Goal: Information Seeking & Learning: Learn about a topic

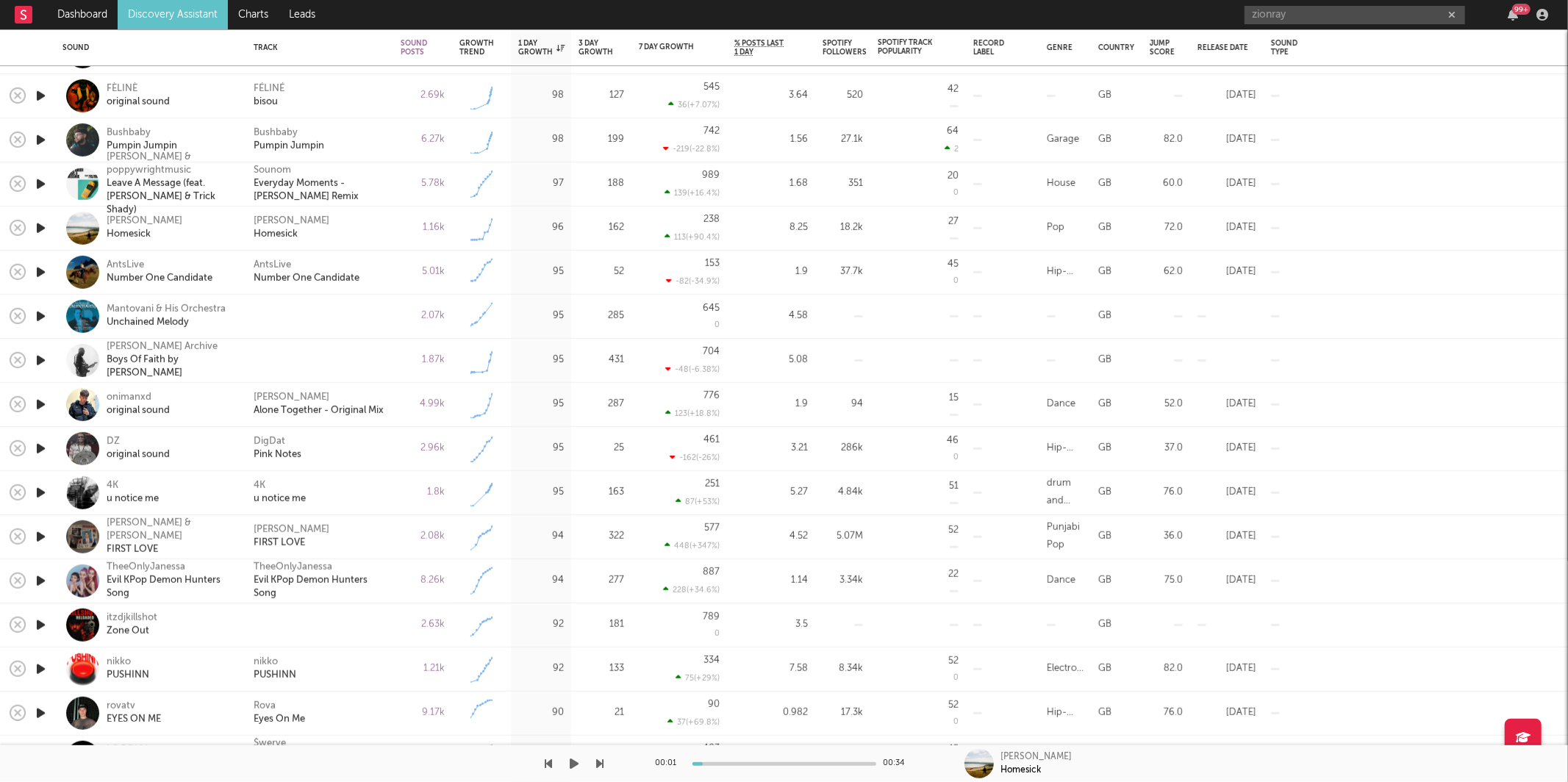
click at [576, 770] on icon "button" at bounding box center [575, 764] width 9 height 12
click at [601, 766] on icon "button" at bounding box center [600, 764] width 8 height 12
click at [149, 274] on div "Number One Candidate" at bounding box center [159, 278] width 106 height 14
click at [607, 762] on div "00:16 00:19 AntsLive Number One Candidate" at bounding box center [784, 763] width 1568 height 37
click at [602, 762] on icon "button" at bounding box center [600, 764] width 8 height 12
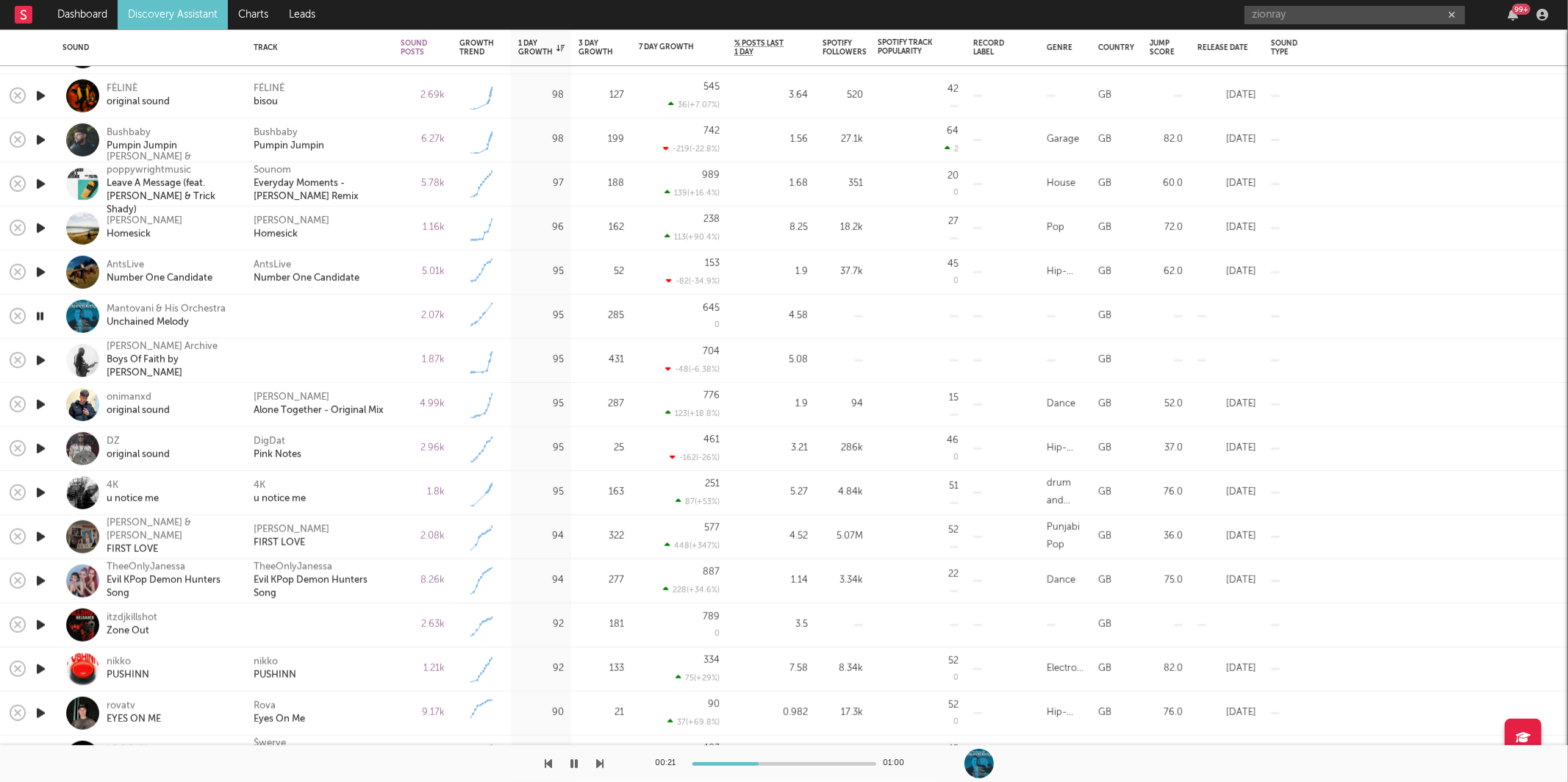
click at [602, 762] on icon "button" at bounding box center [600, 764] width 8 height 12
click at [601, 759] on icon "button" at bounding box center [600, 764] width 8 height 12
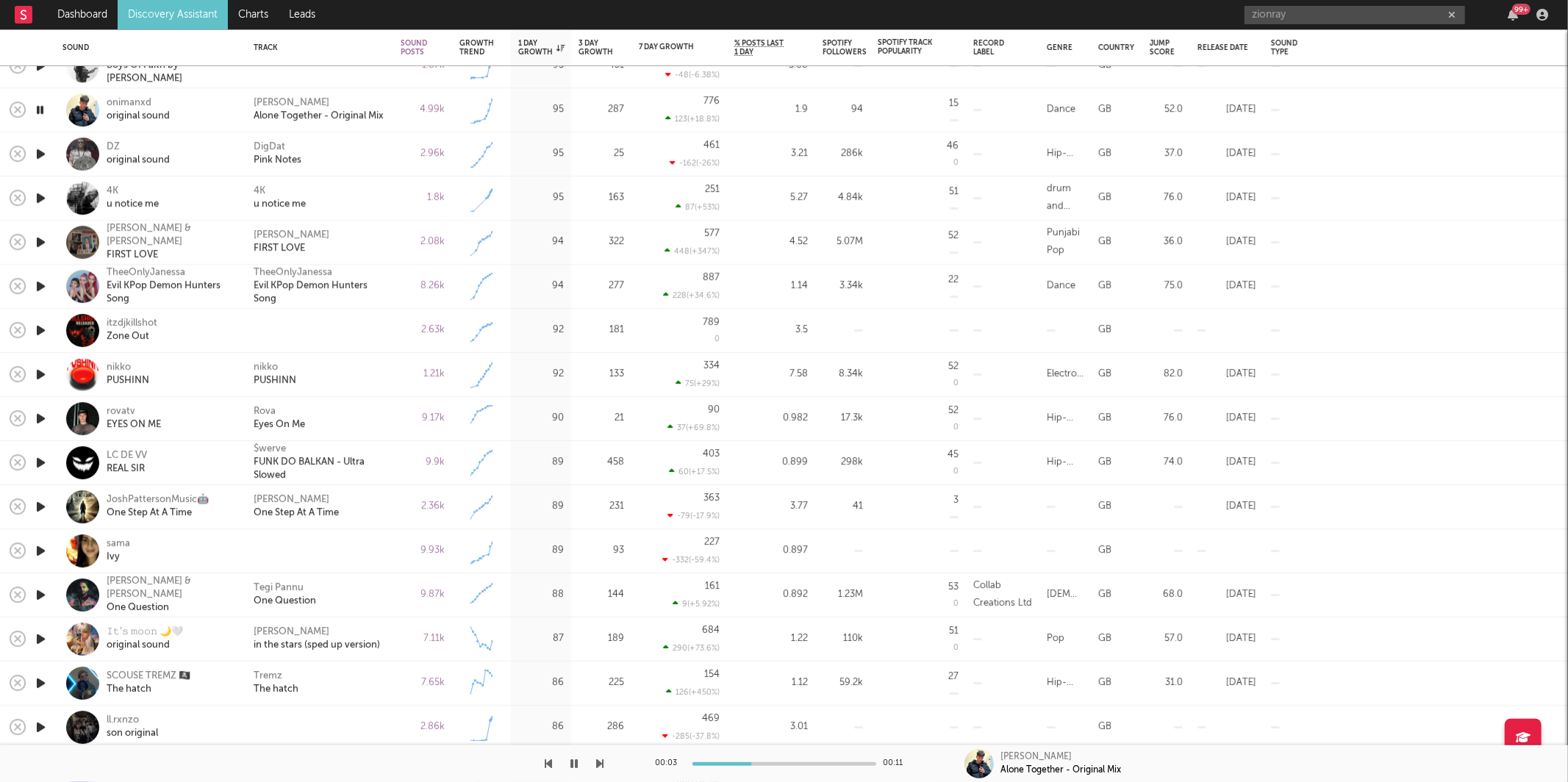
click at [376, 99] on div "[PERSON_NAME] Alone Together - Original Mix" at bounding box center [320, 110] width 132 height 26
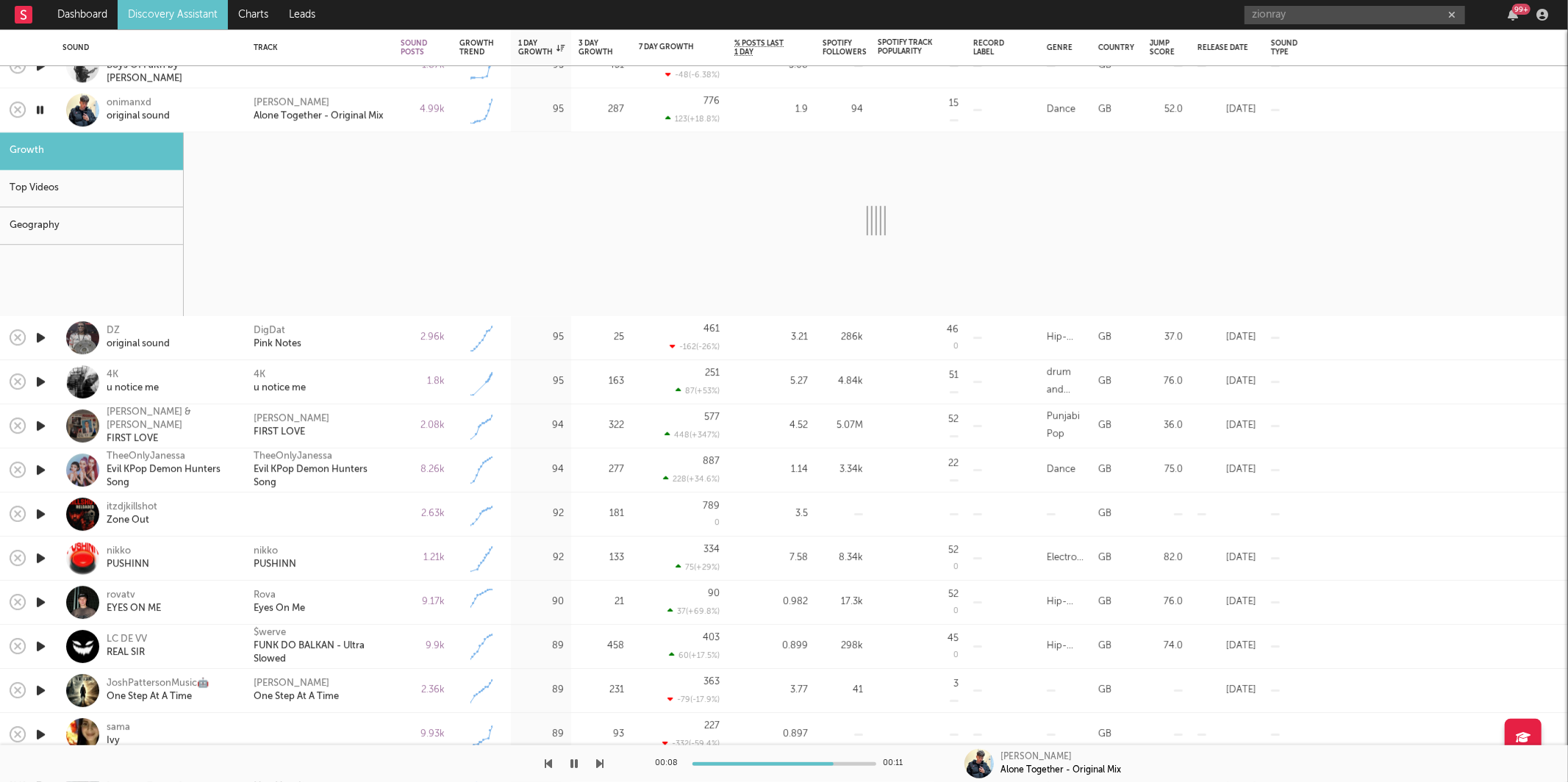
click at [197, 110] on div "onimanxd original sound" at bounding box center [170, 110] width 128 height 26
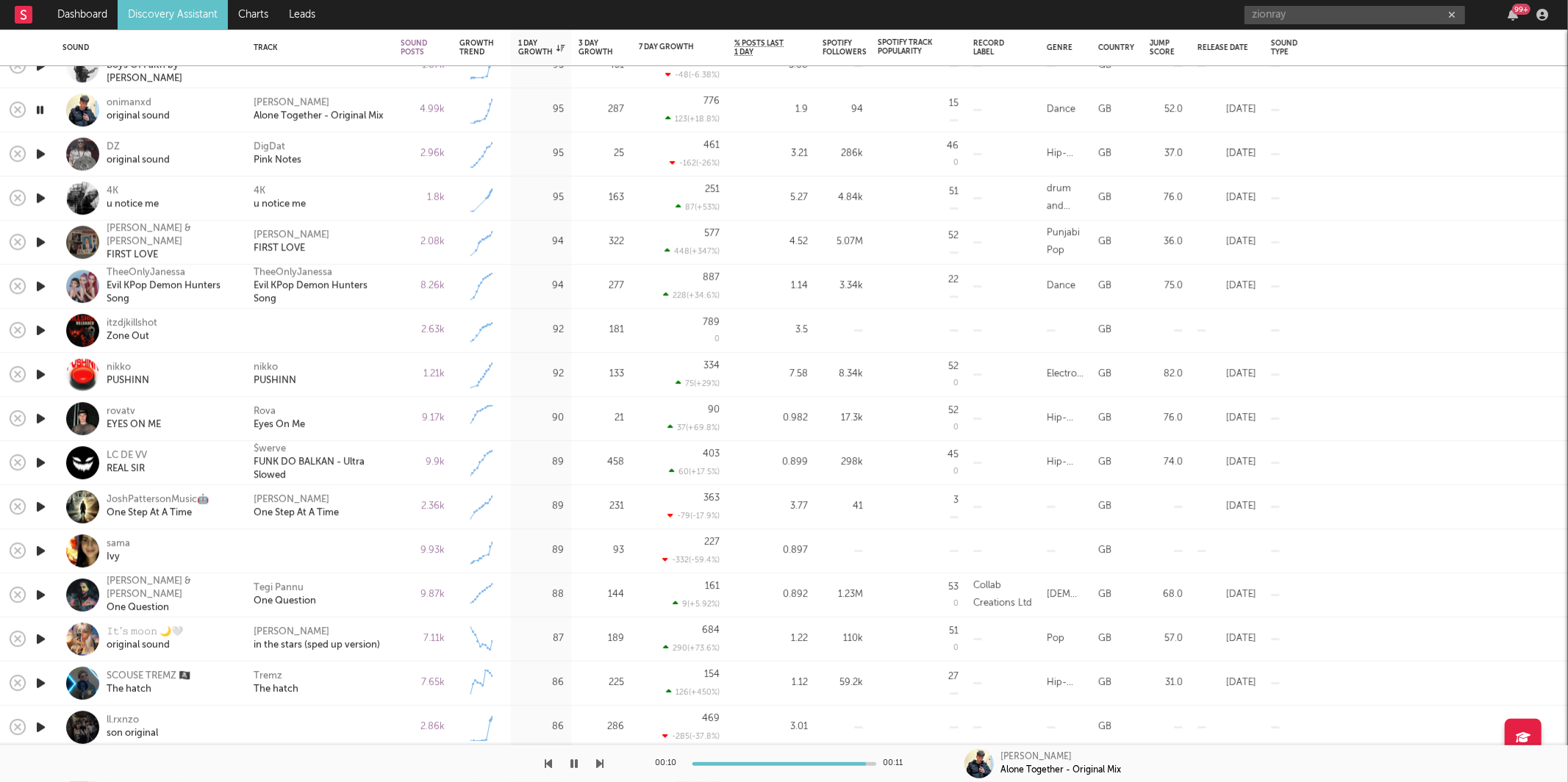
click at [597, 767] on icon "button" at bounding box center [600, 764] width 8 height 12
click at [378, 159] on div "DigDat Pink Notes" at bounding box center [320, 154] width 132 height 26
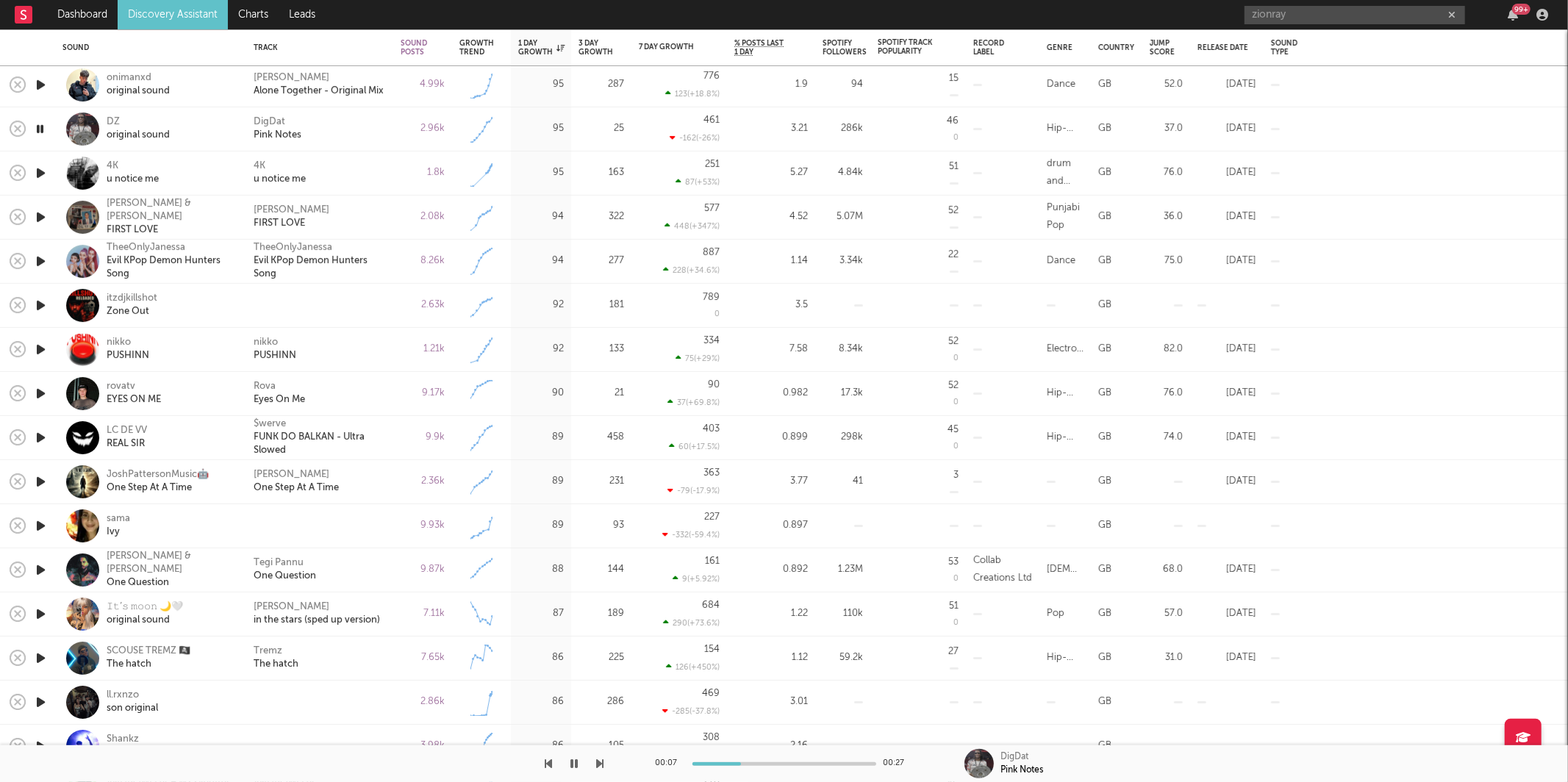
click at [395, 123] on div "2.96k" at bounding box center [423, 129] width 59 height 44
select select "1w"
select select "6m"
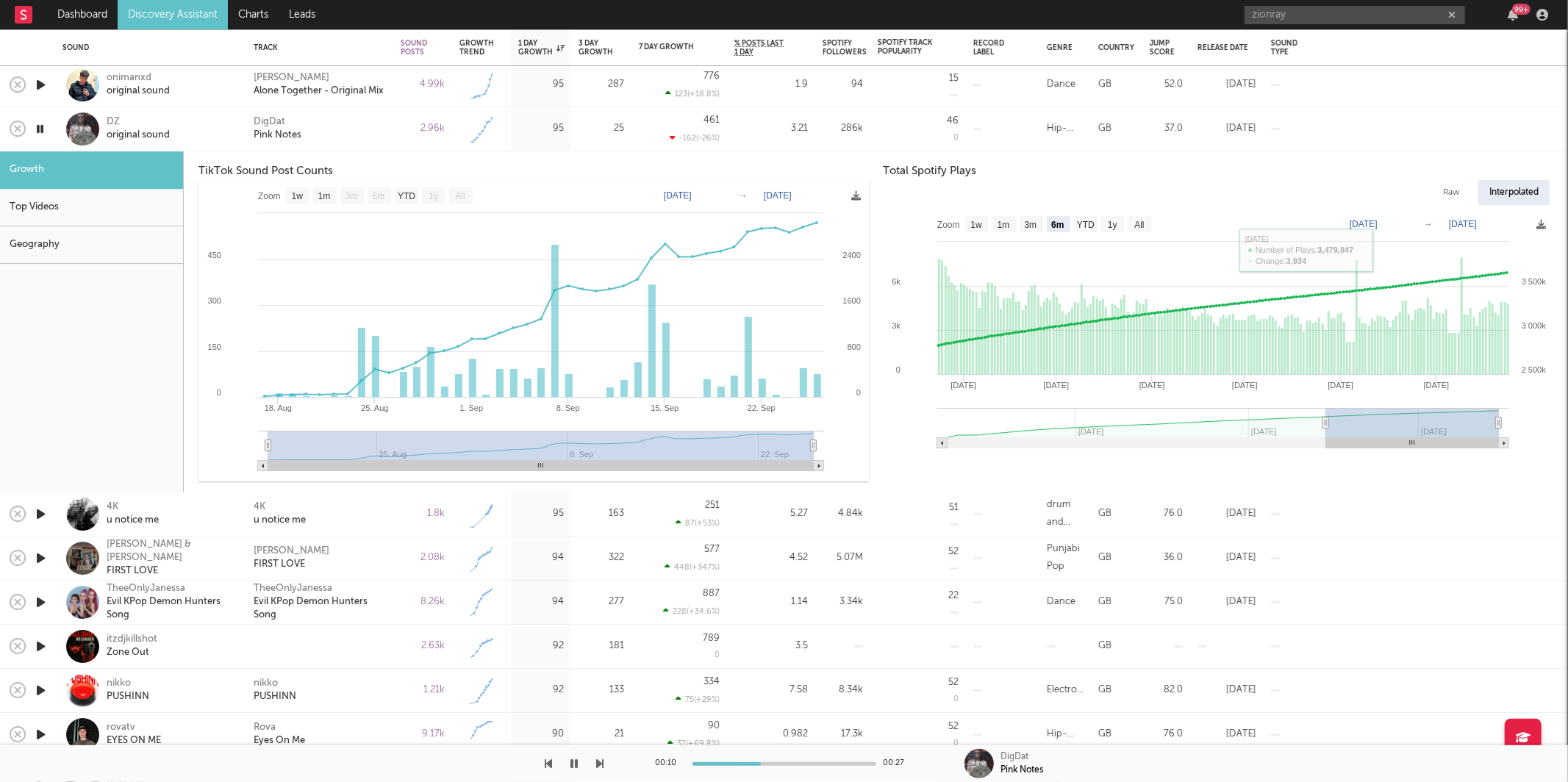
click at [364, 123] on div "DigDat Pink Notes" at bounding box center [320, 129] width 132 height 26
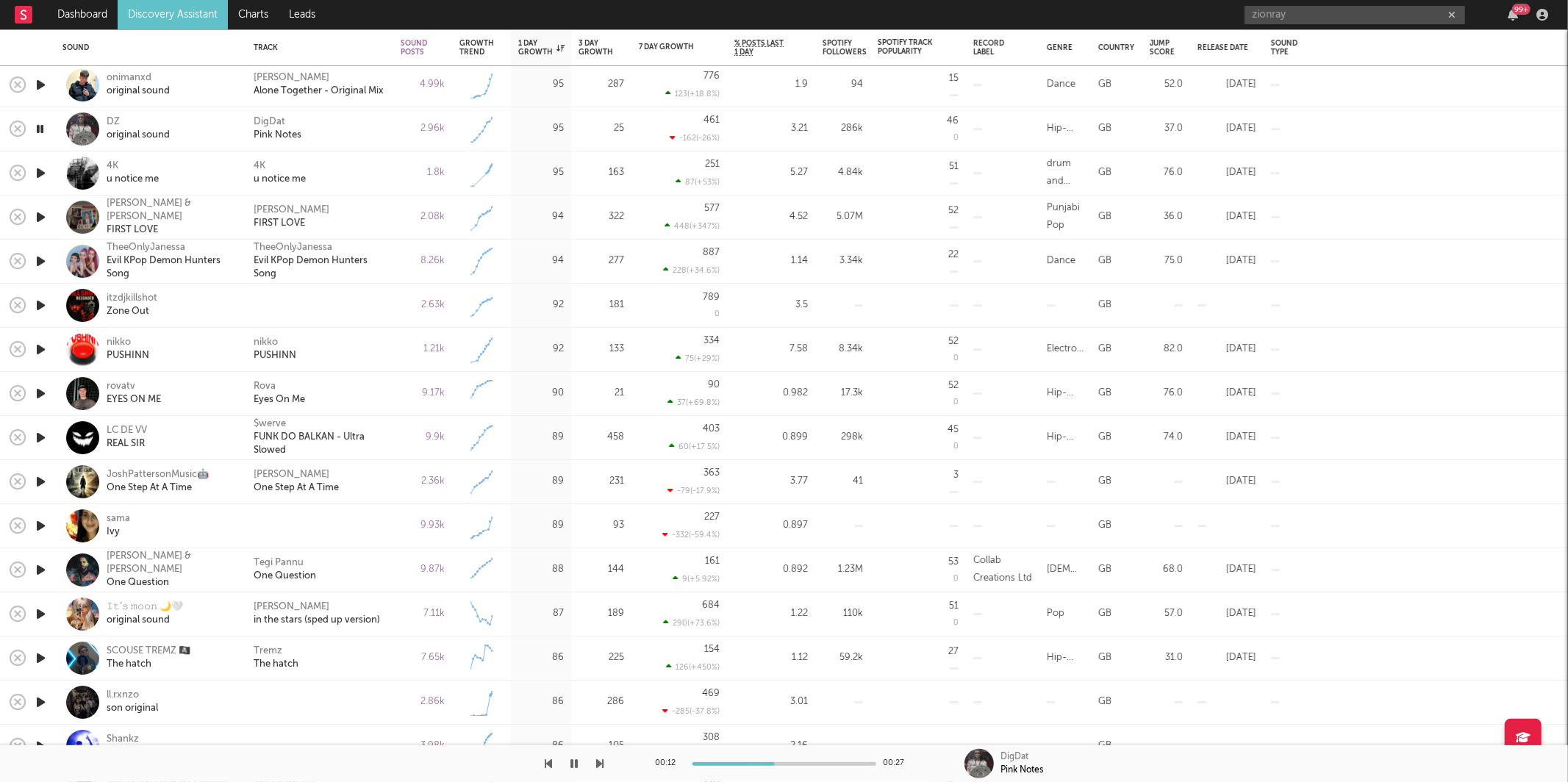
click at [37, 171] on icon "button" at bounding box center [41, 173] width 16 height 18
click at [387, 183] on div "4K u notice me" at bounding box center [320, 173] width 147 height 44
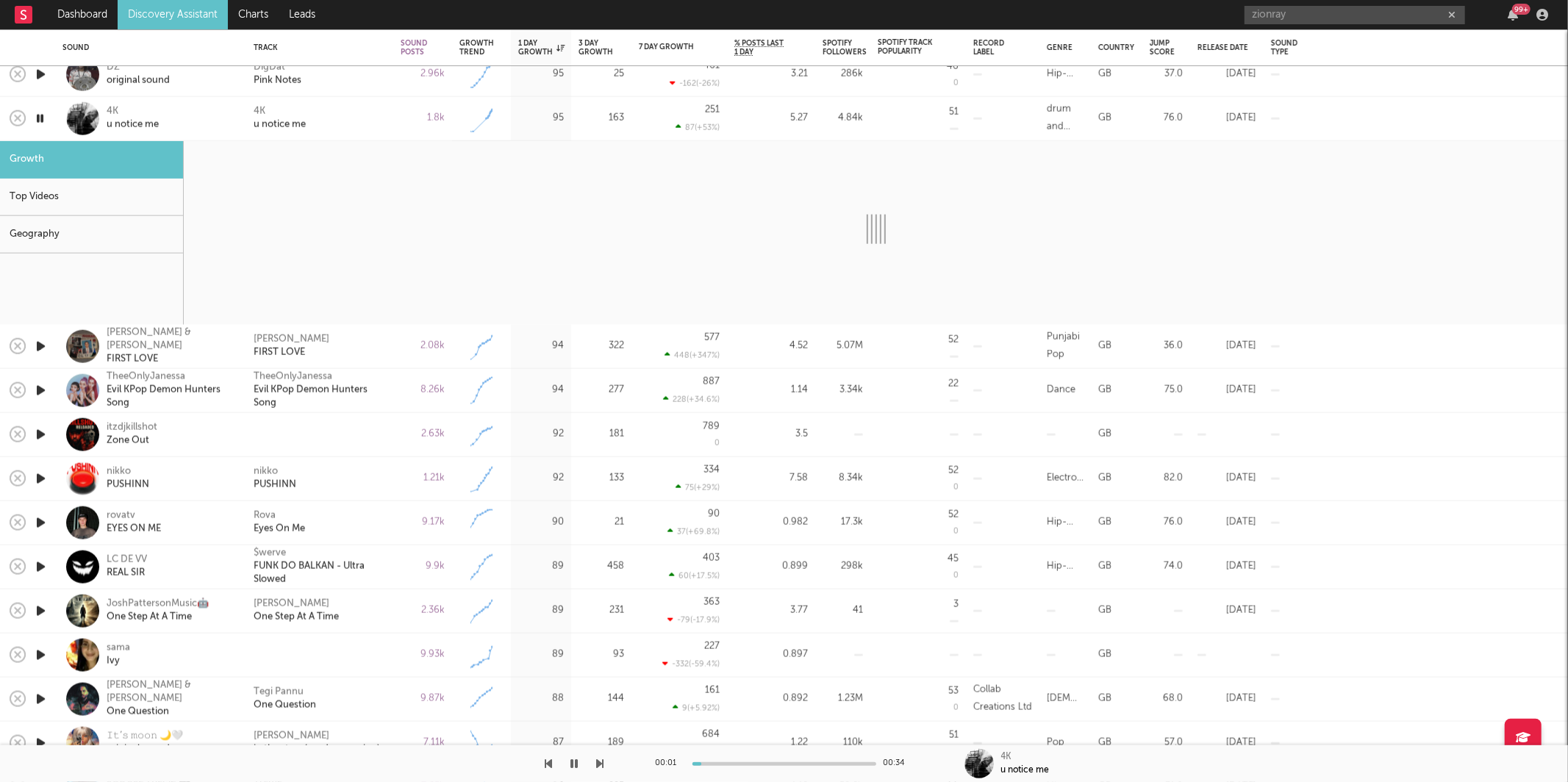
select select "1w"
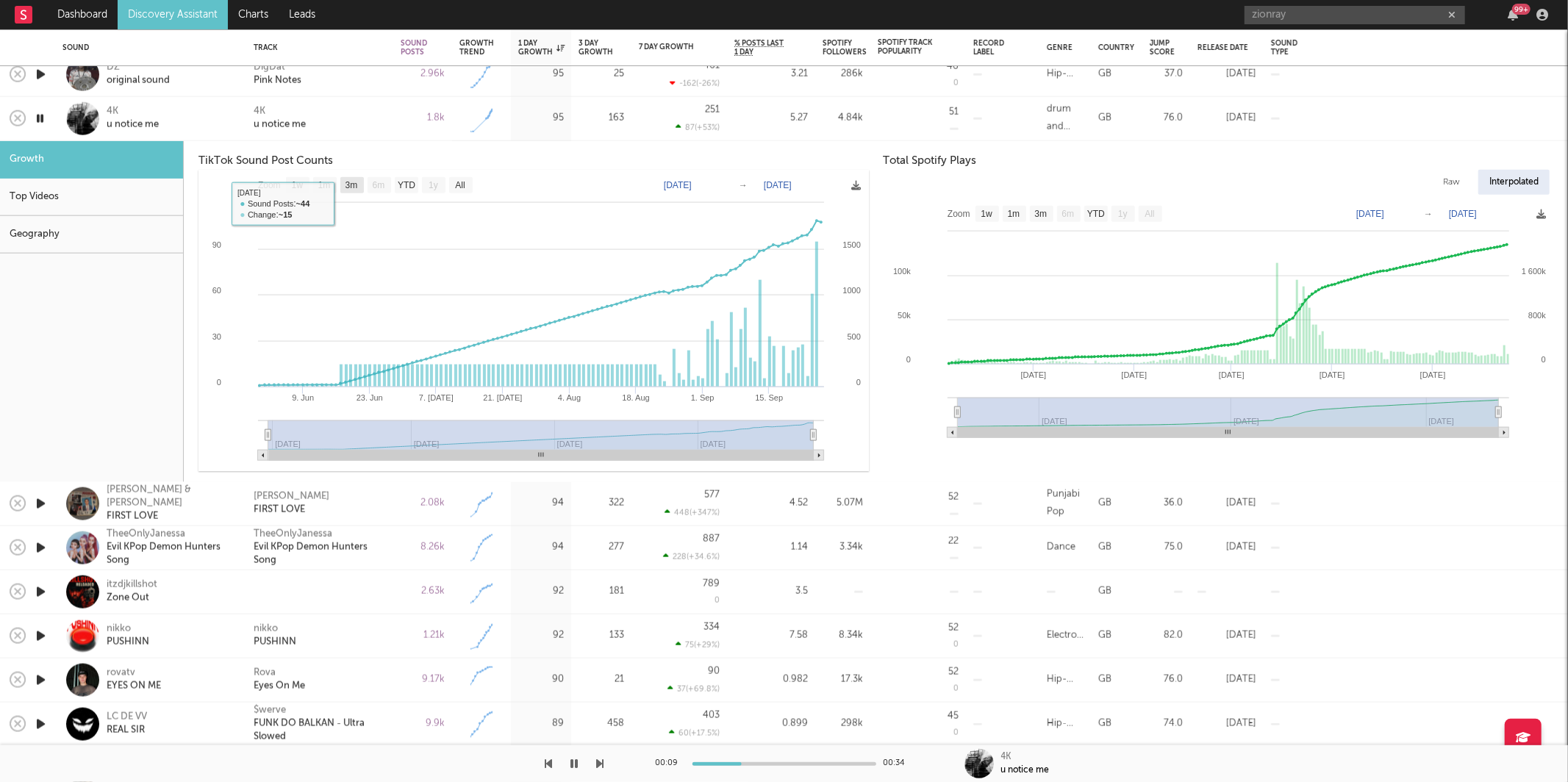
click at [347, 185] on text "3m" at bounding box center [351, 185] width 13 height 11
select select "3m"
type input "[DATE]"
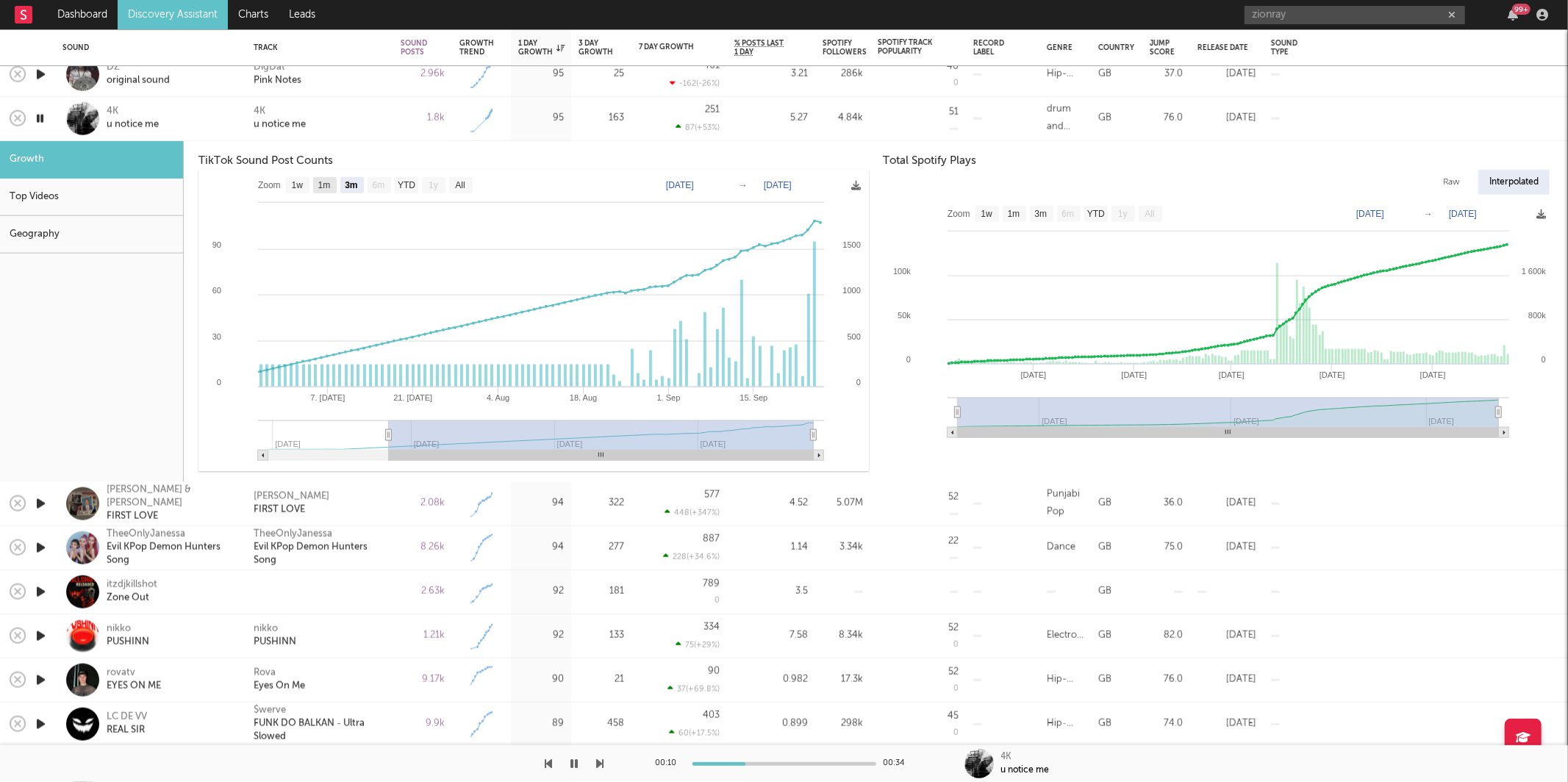
click at [324, 184] on text "1m" at bounding box center [324, 185] width 13 height 11
select select "1m"
type input "[DATE]"
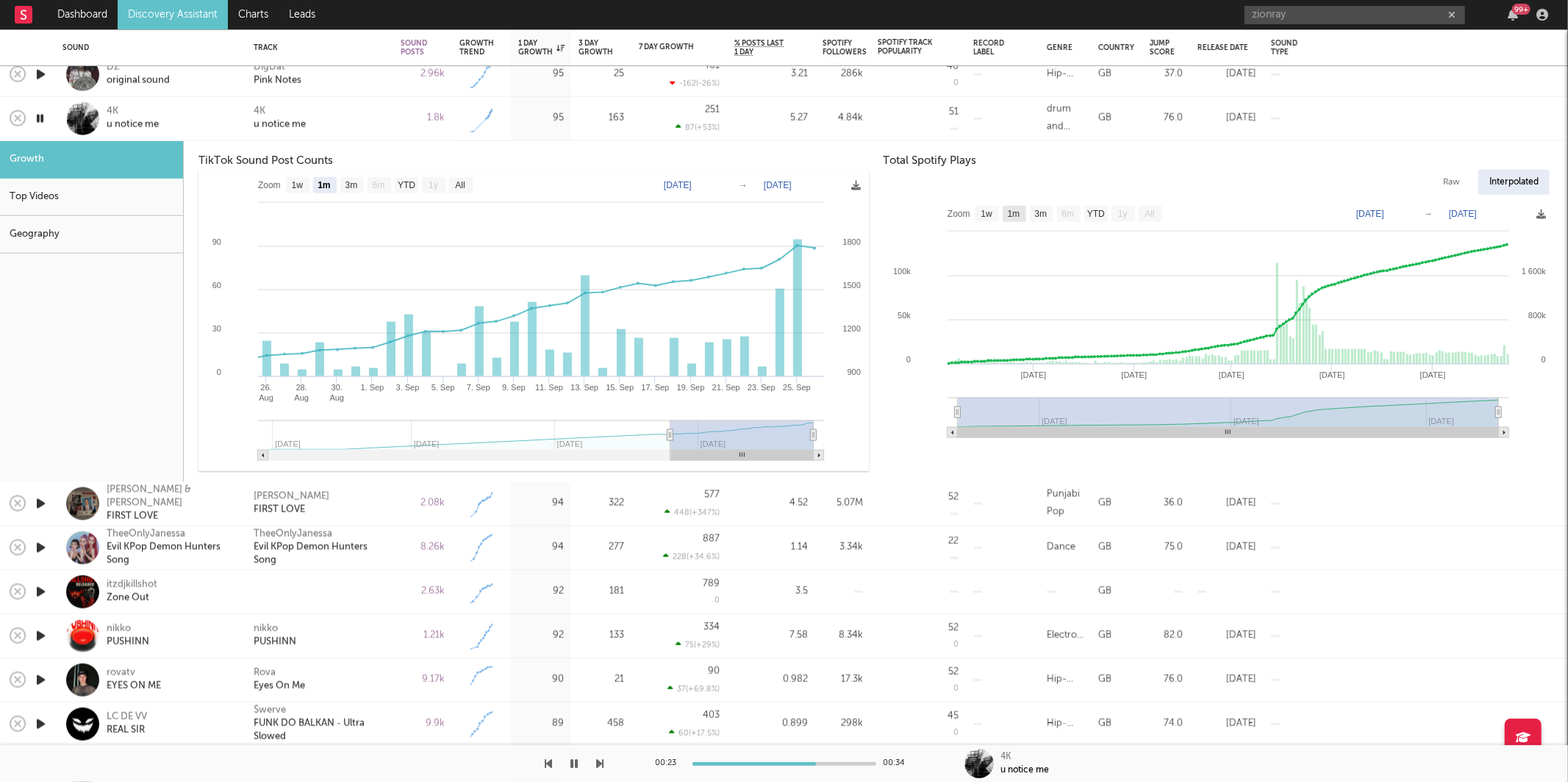
click at [1013, 217] on text "1m" at bounding box center [1013, 214] width 13 height 11
select select "1m"
type input "[DATE]"
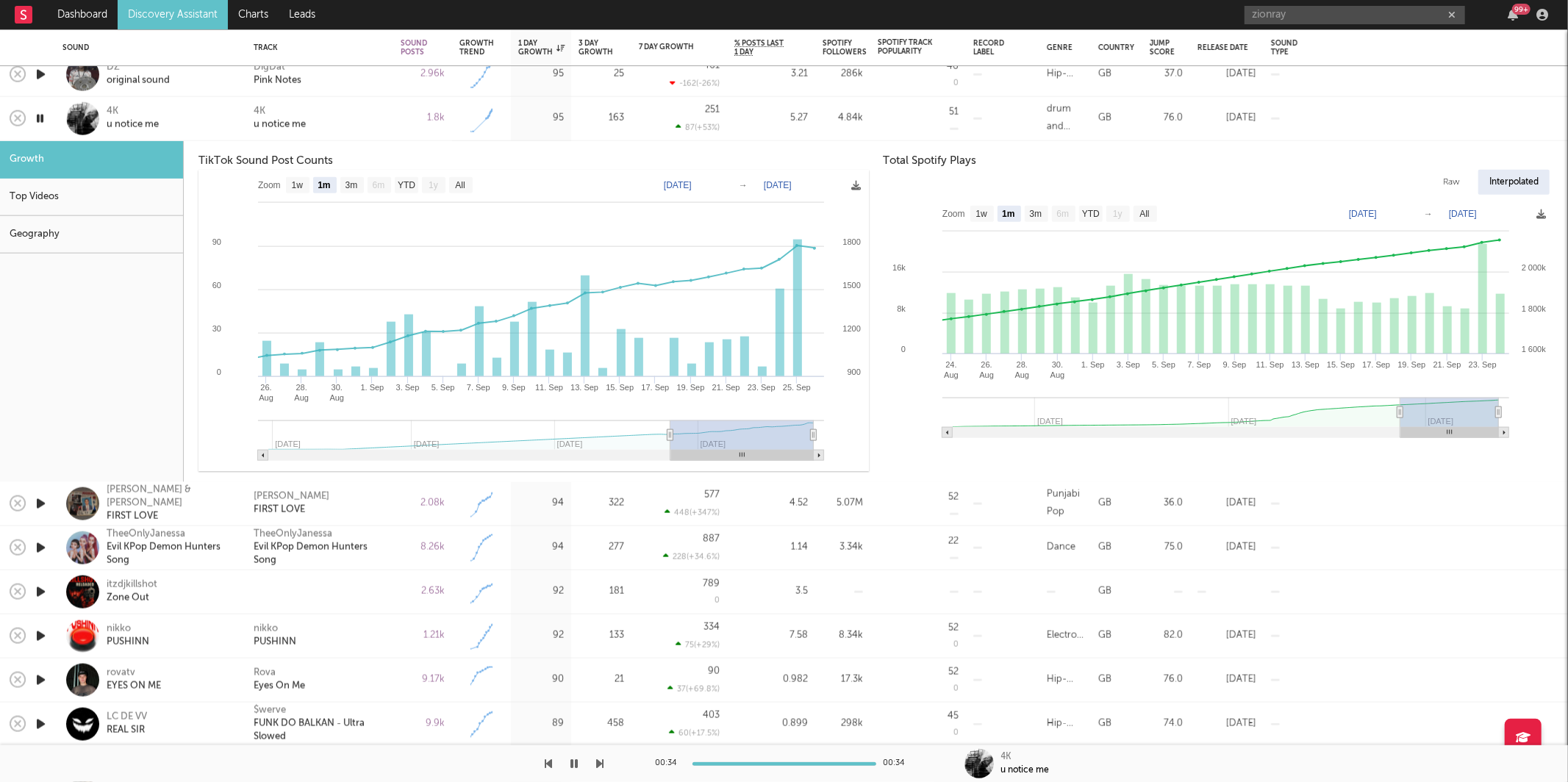
click at [339, 112] on div "4K u notice me" at bounding box center [320, 118] width 132 height 26
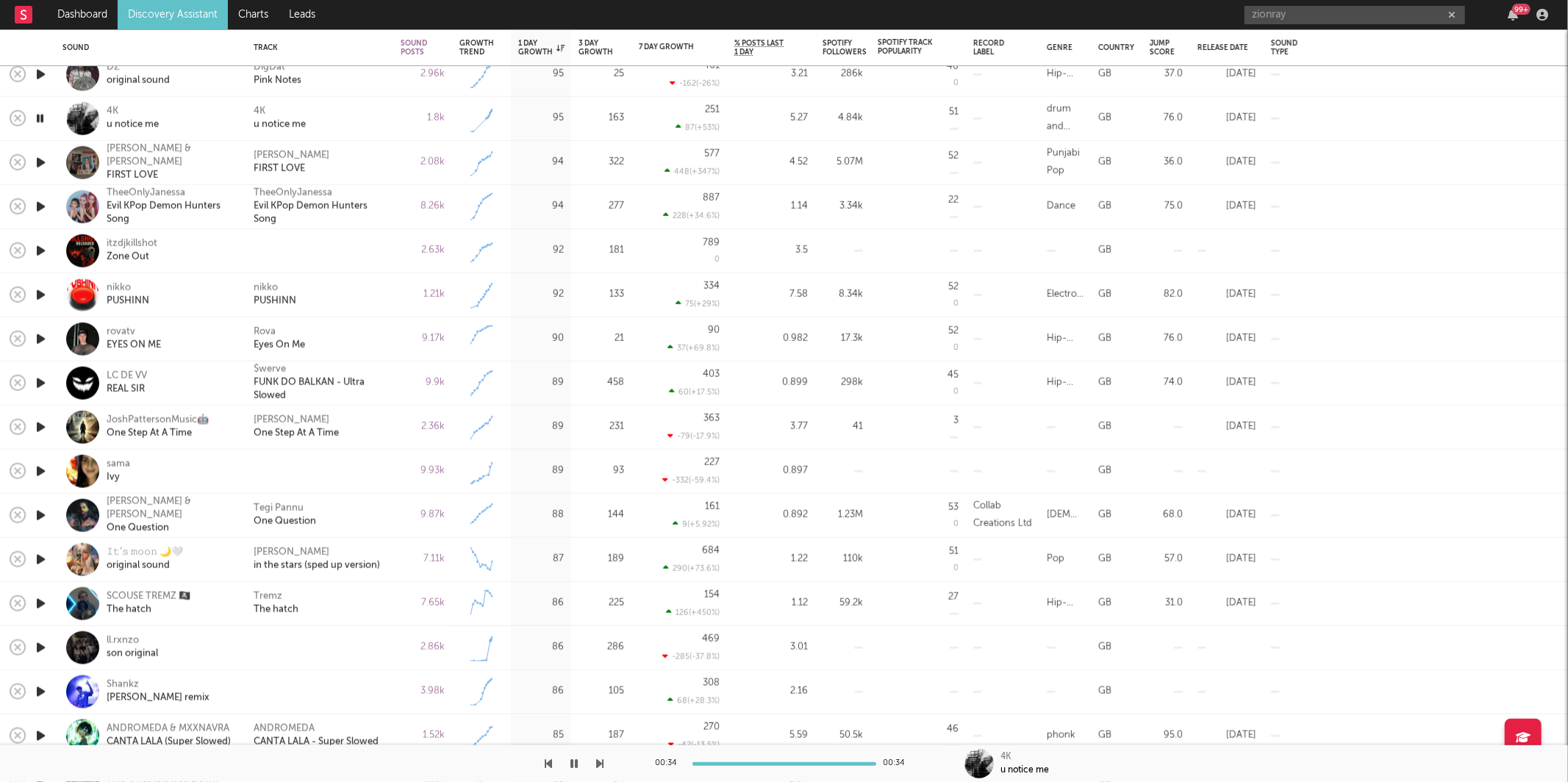
click at [597, 760] on icon "button" at bounding box center [600, 764] width 8 height 12
click at [597, 760] on icon "button" at bounding box center [600, 764] width 8 height 12
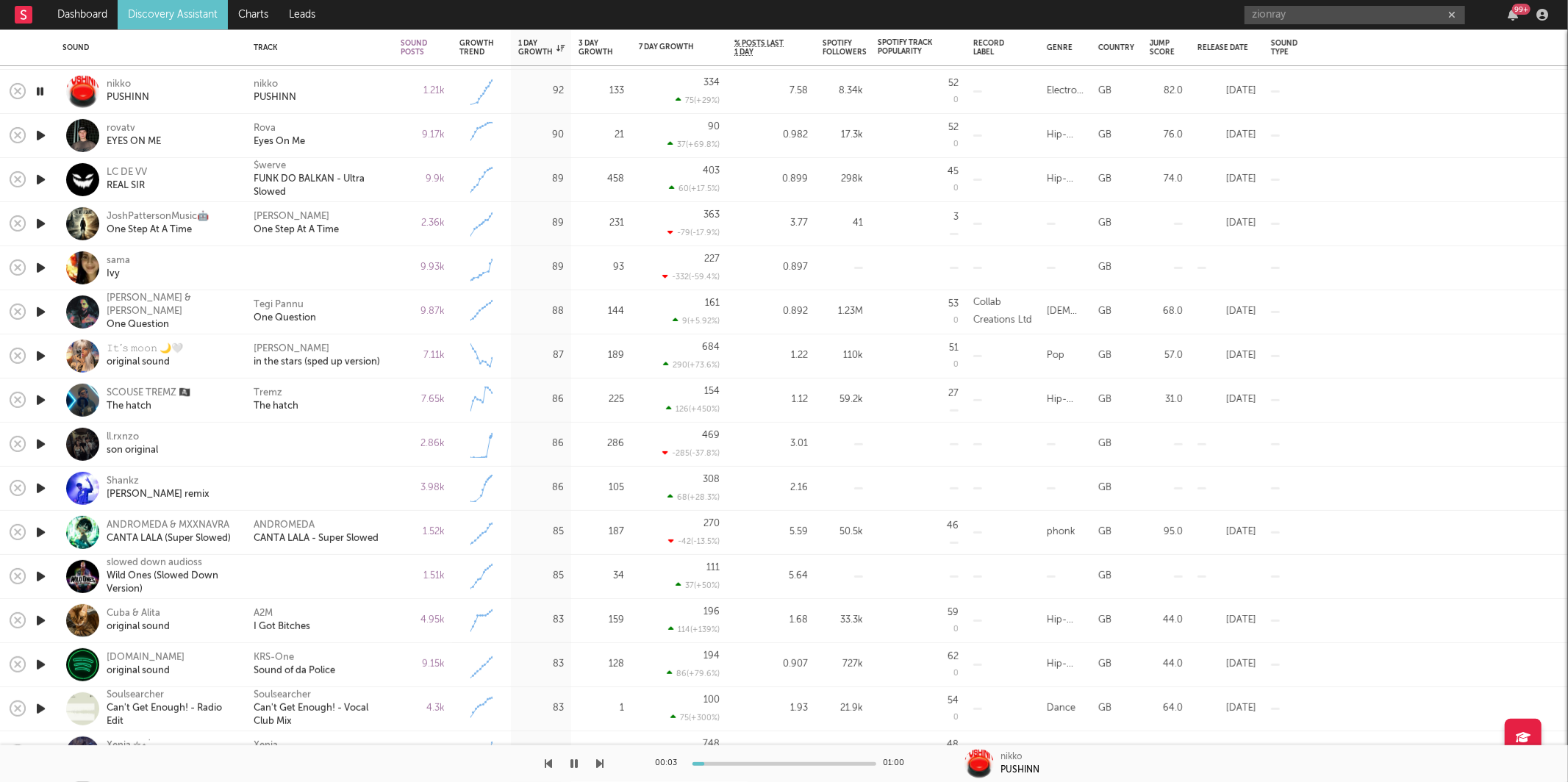
click at [336, 79] on div "[PERSON_NAME]" at bounding box center [320, 91] width 132 height 26
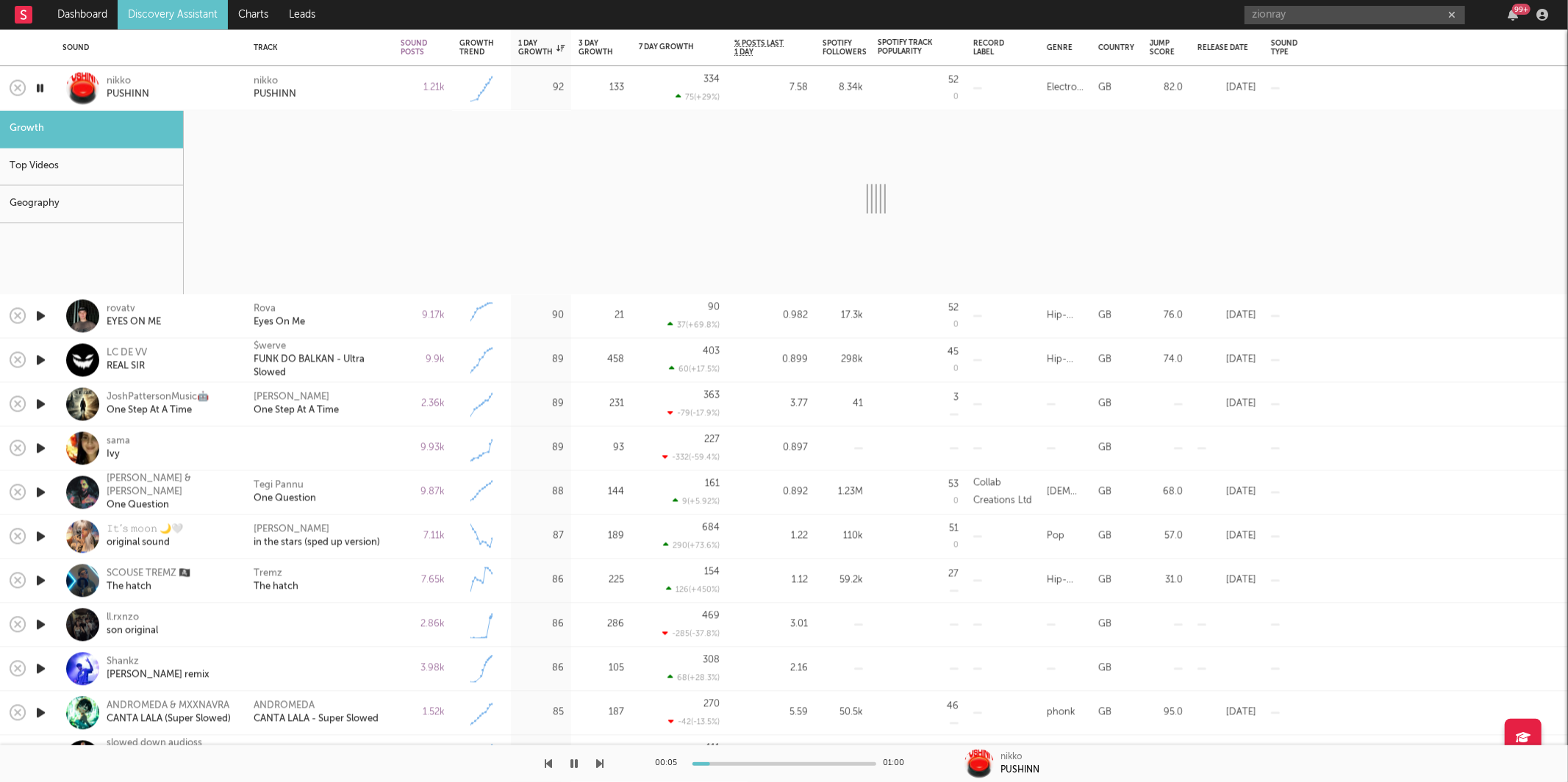
select select "1w"
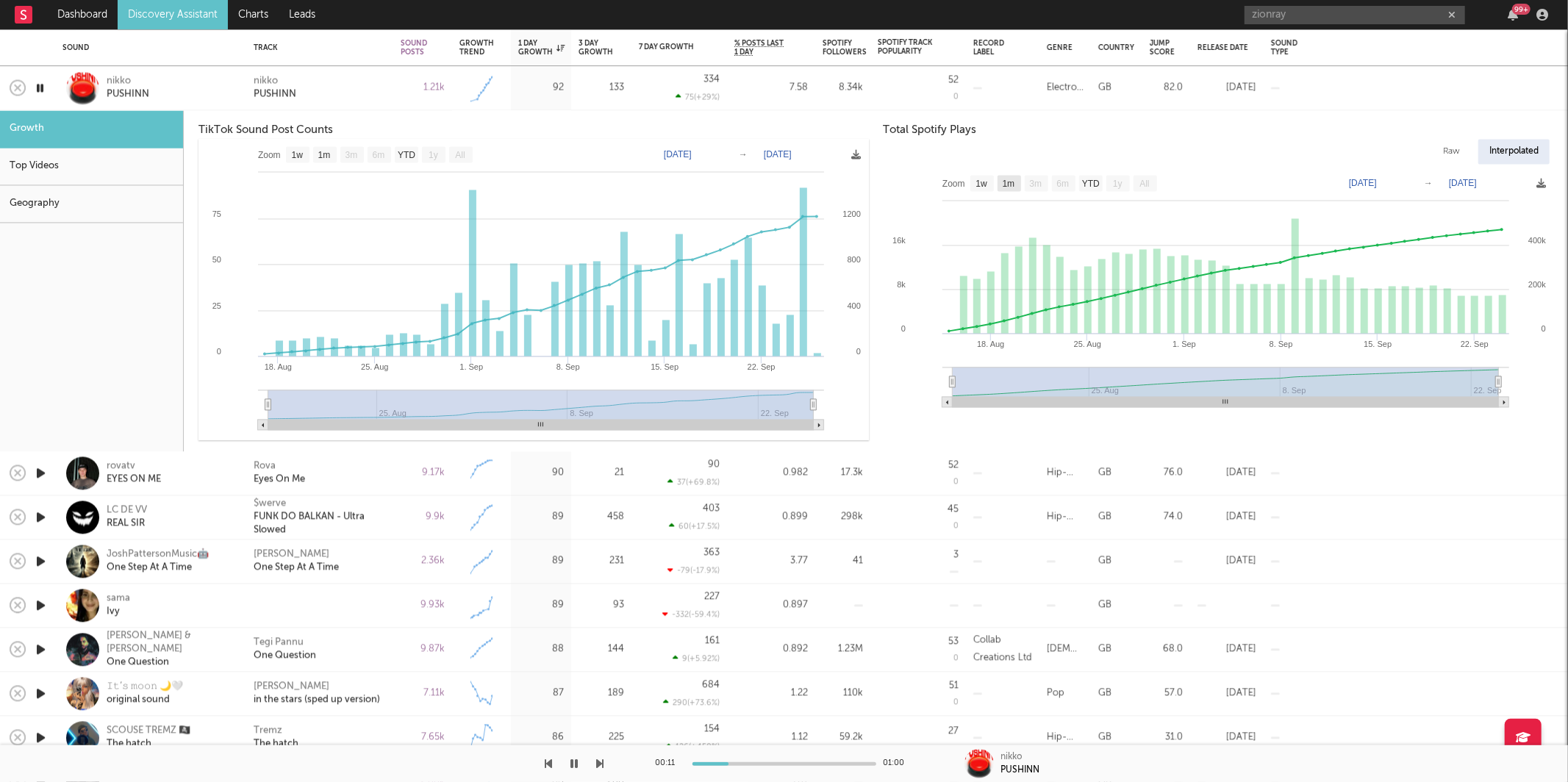
click at [1004, 183] on text "1m" at bounding box center [1008, 184] width 13 height 11
select select "1m"
type input "[DATE]"
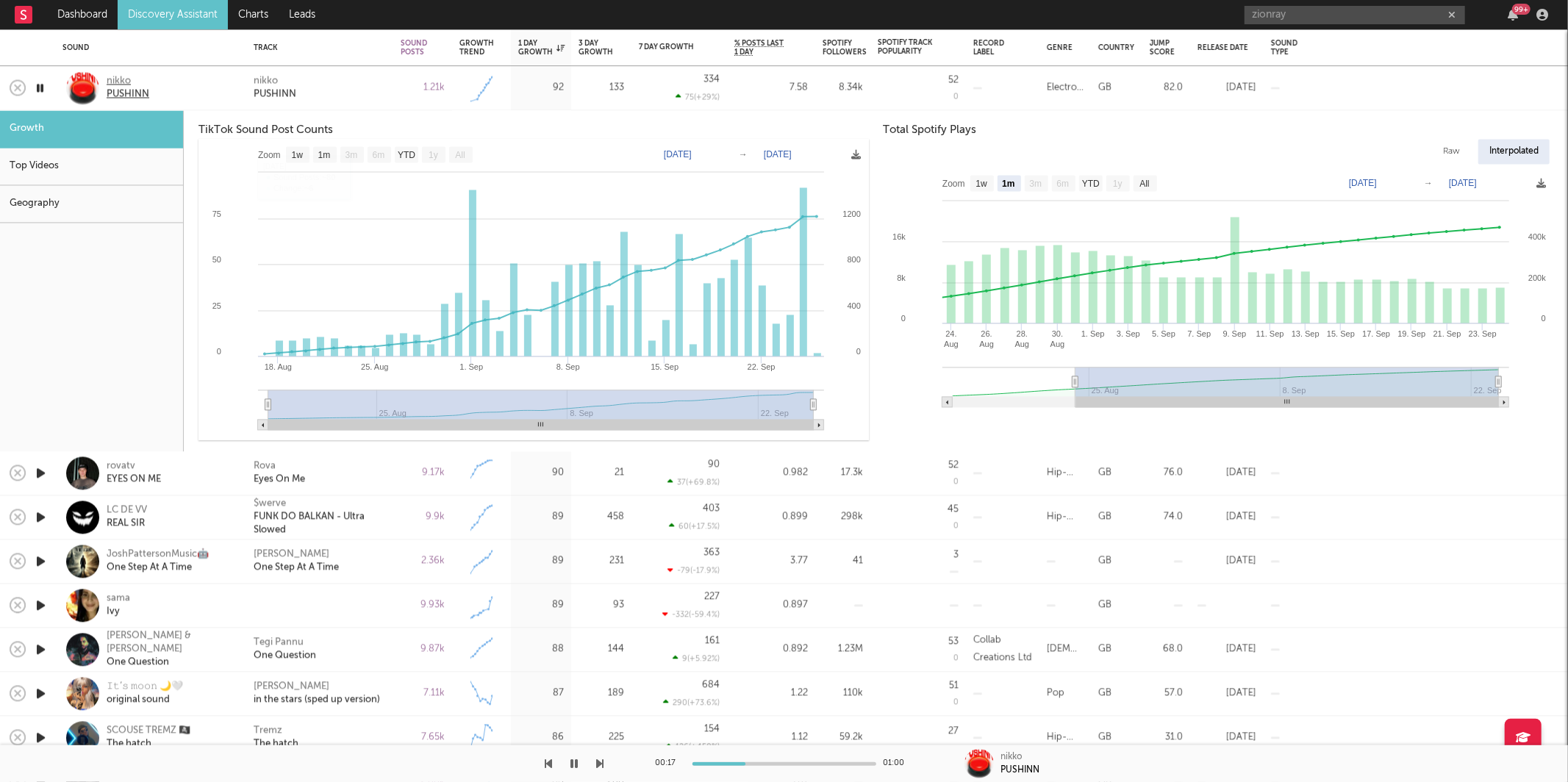
click at [144, 83] on div "nikko" at bounding box center [128, 82] width 43 height 14
click at [355, 89] on div "[PERSON_NAME]" at bounding box center [320, 88] width 132 height 26
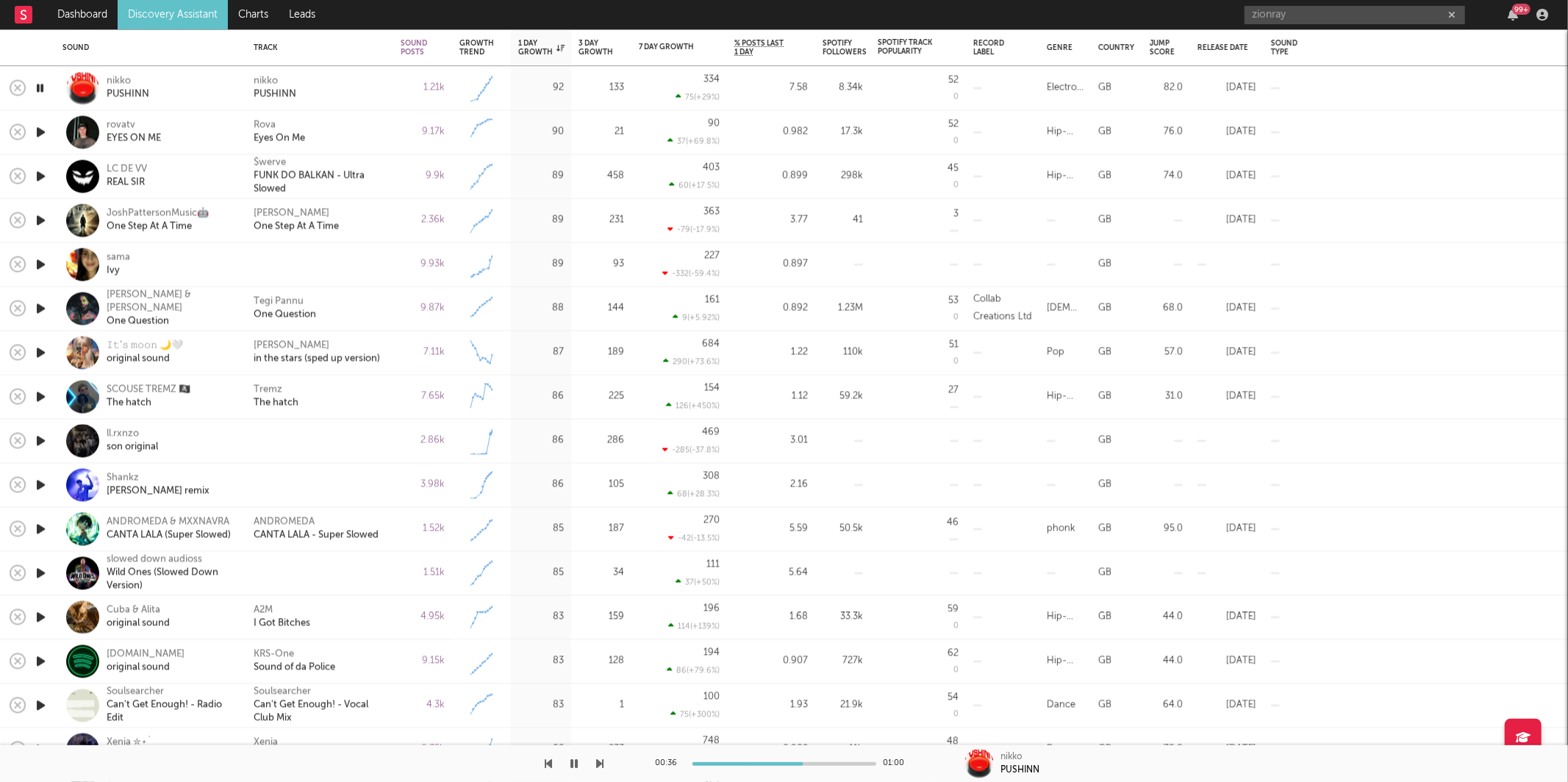
click at [597, 763] on icon "button" at bounding box center [600, 764] width 8 height 12
click at [598, 763] on icon "button" at bounding box center [600, 764] width 8 height 12
click at [600, 765] on icon "button" at bounding box center [600, 764] width 8 height 12
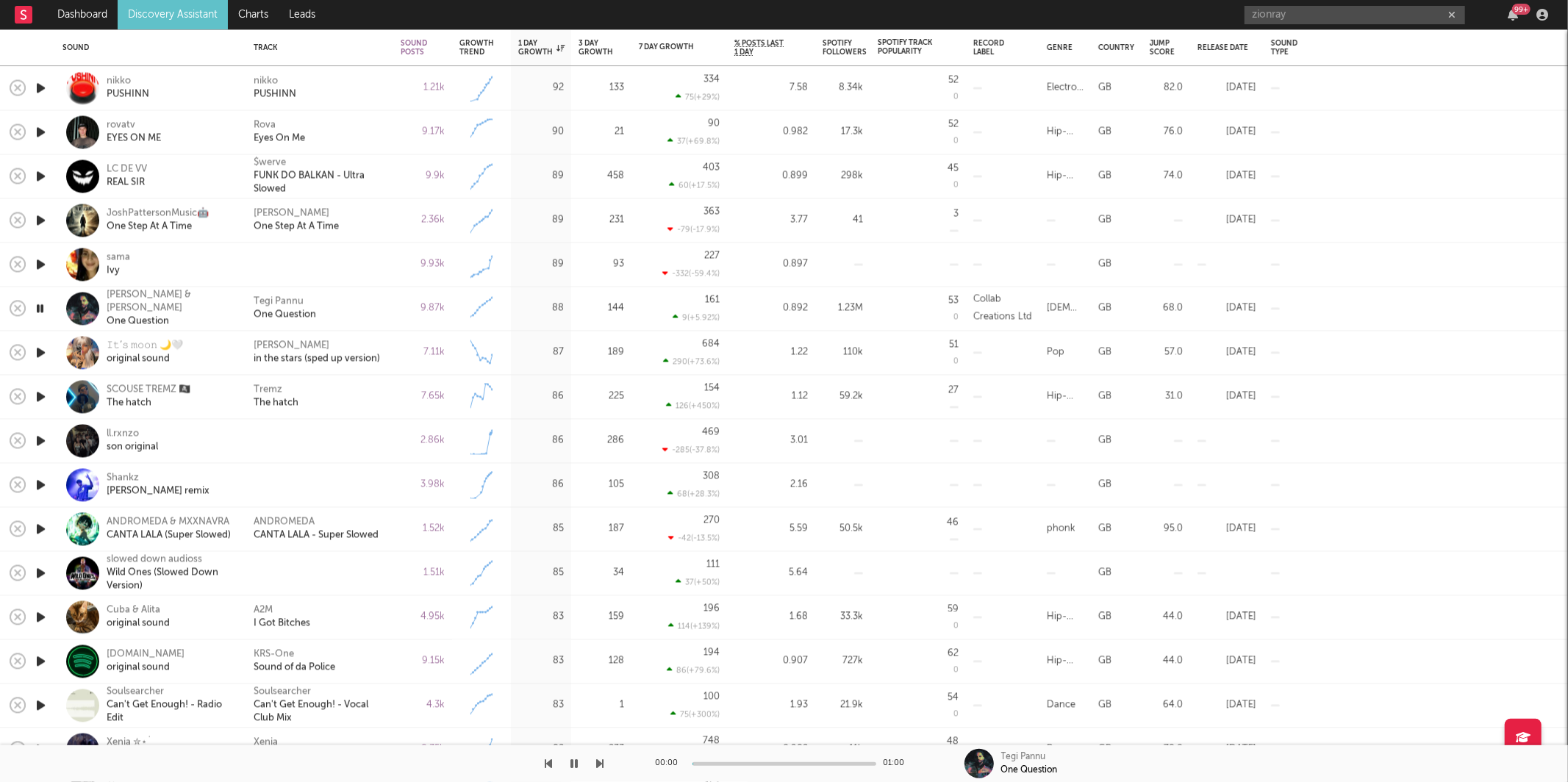
click at [600, 765] on icon "button" at bounding box center [600, 764] width 8 height 12
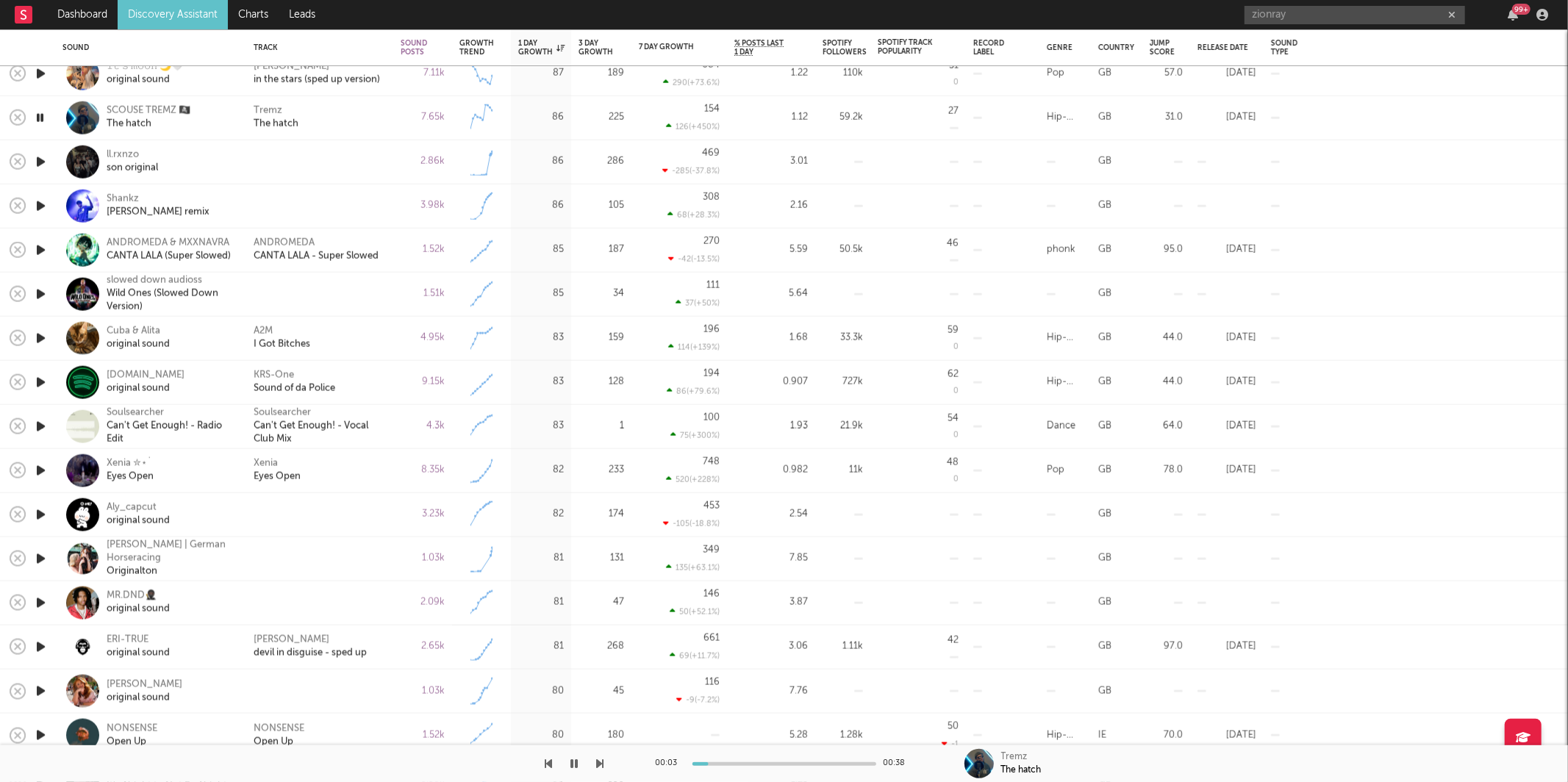
click at [387, 116] on div "Tremz The hatch" at bounding box center [320, 118] width 147 height 44
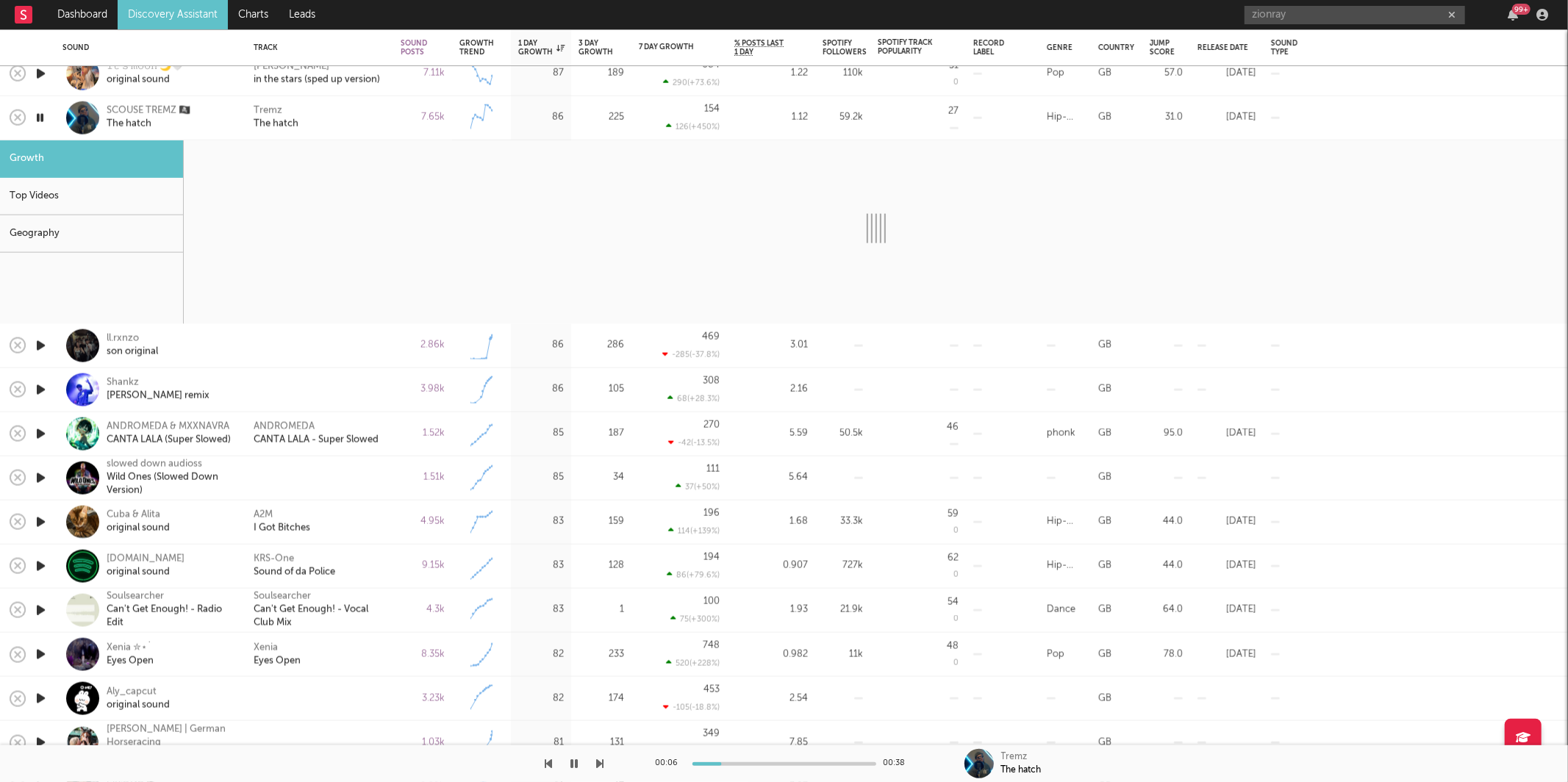
click at [600, 762] on icon "button" at bounding box center [600, 764] width 8 height 12
select select "6m"
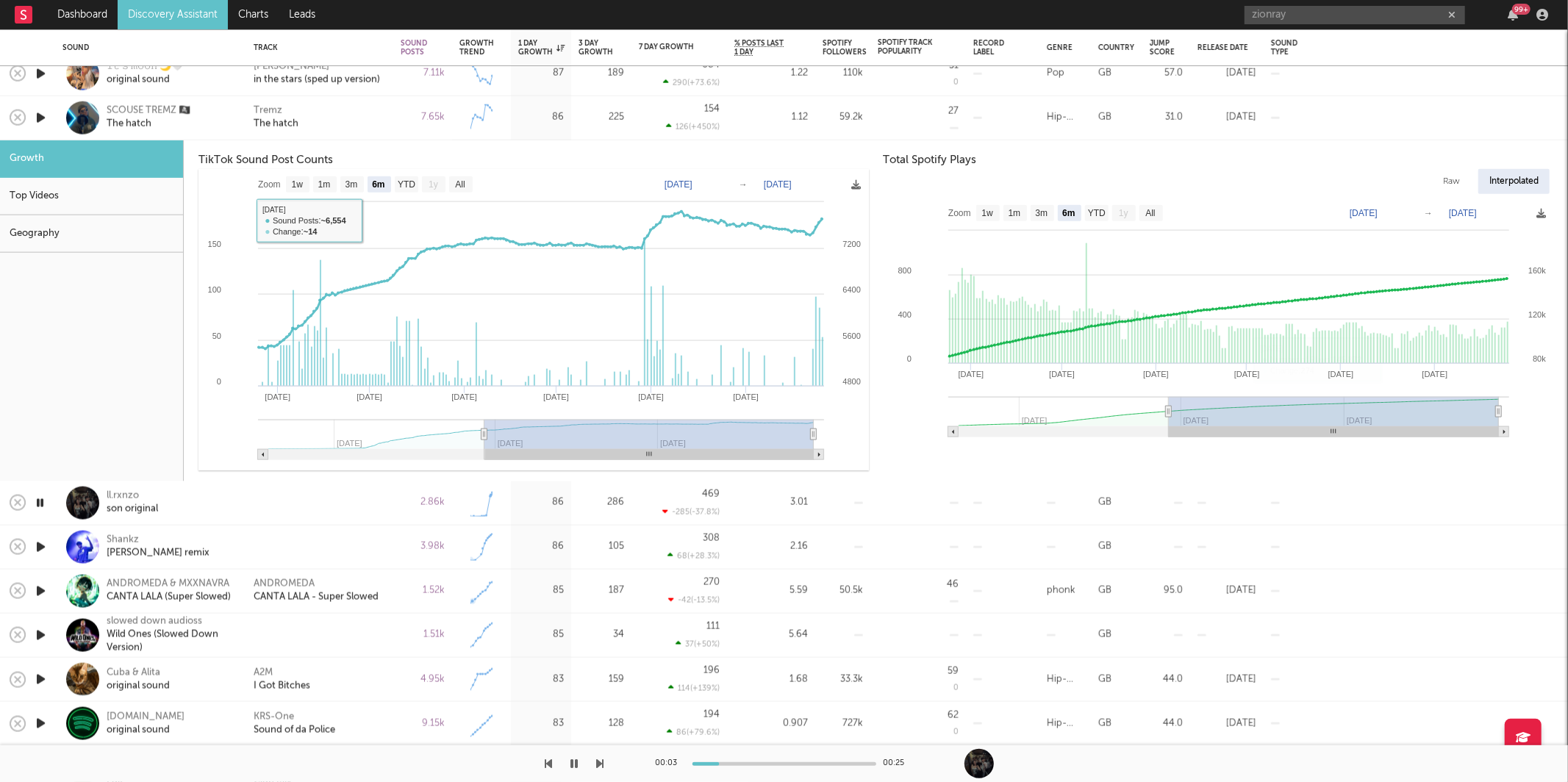
click at [368, 125] on div "Tremz The hatch" at bounding box center [320, 117] width 132 height 26
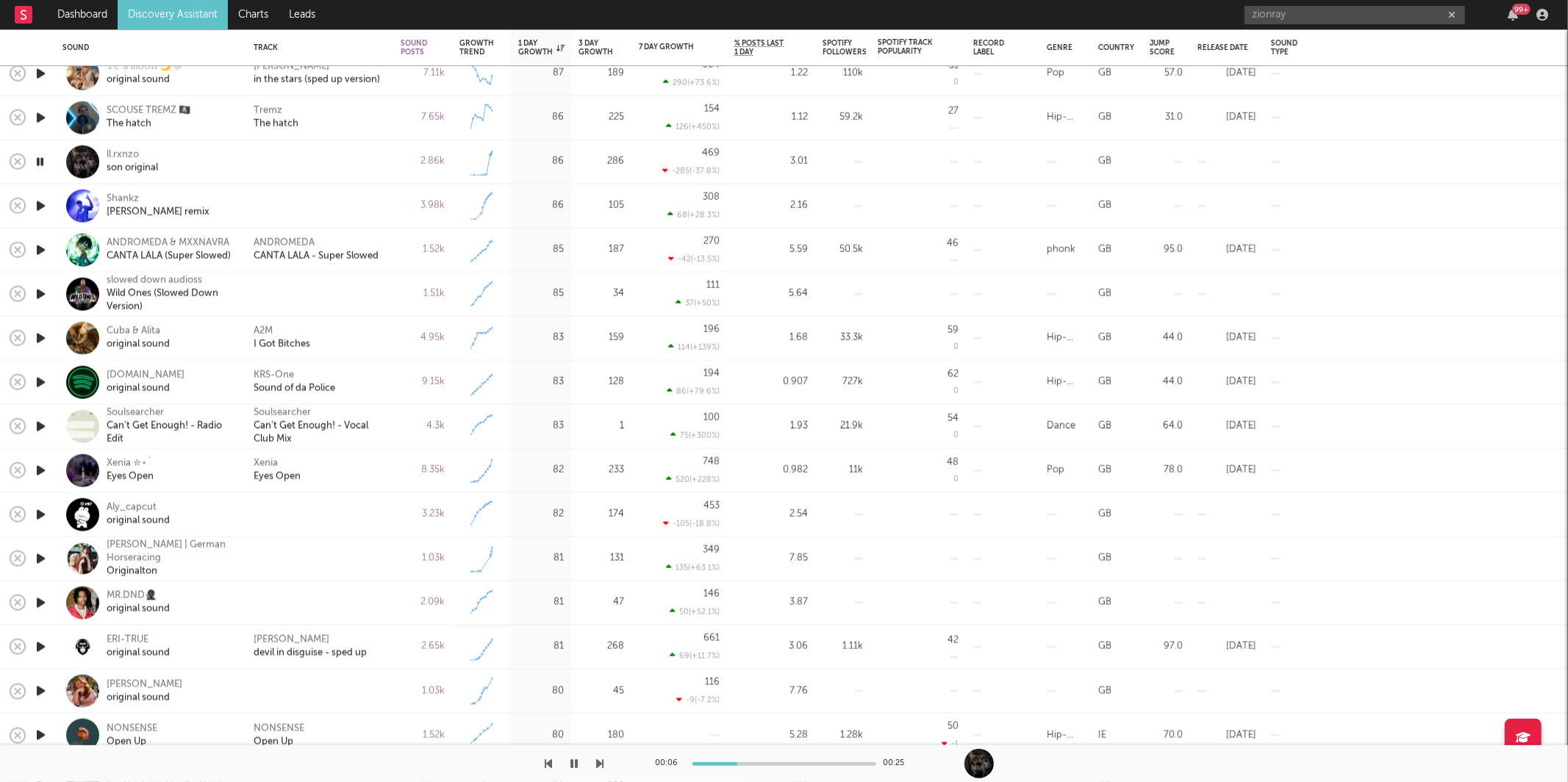
click at [597, 764] on icon "button" at bounding box center [600, 764] width 8 height 12
click at [595, 763] on div at bounding box center [302, 763] width 604 height 37
click at [598, 764] on div at bounding box center [302, 763] width 604 height 37
drag, startPoint x: 598, startPoint y: 764, endPoint x: 663, endPoint y: 753, distance: 65.9
click at [599, 764] on icon "button" at bounding box center [600, 764] width 8 height 12
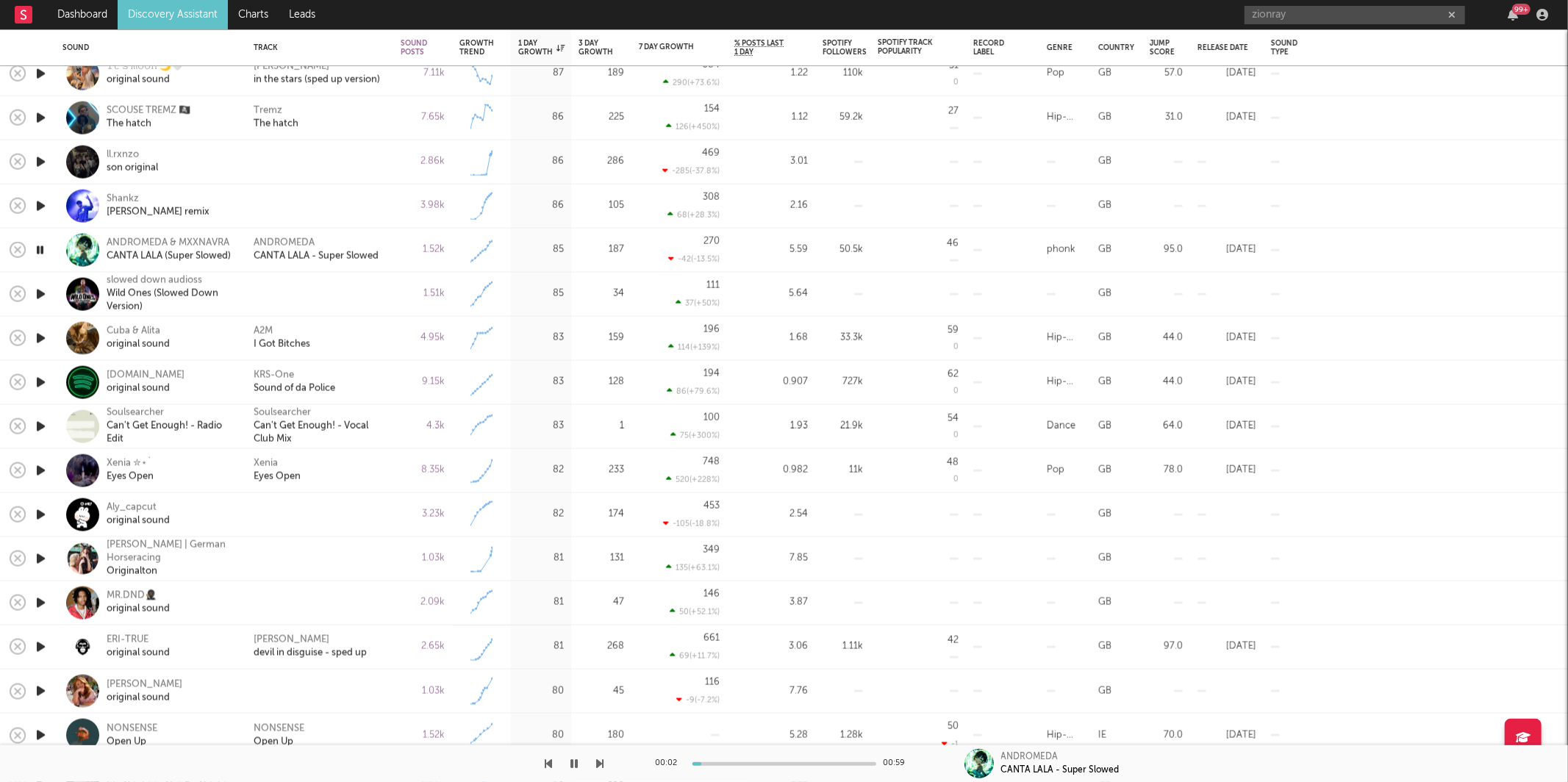
click at [597, 762] on icon "button" at bounding box center [600, 764] width 8 height 12
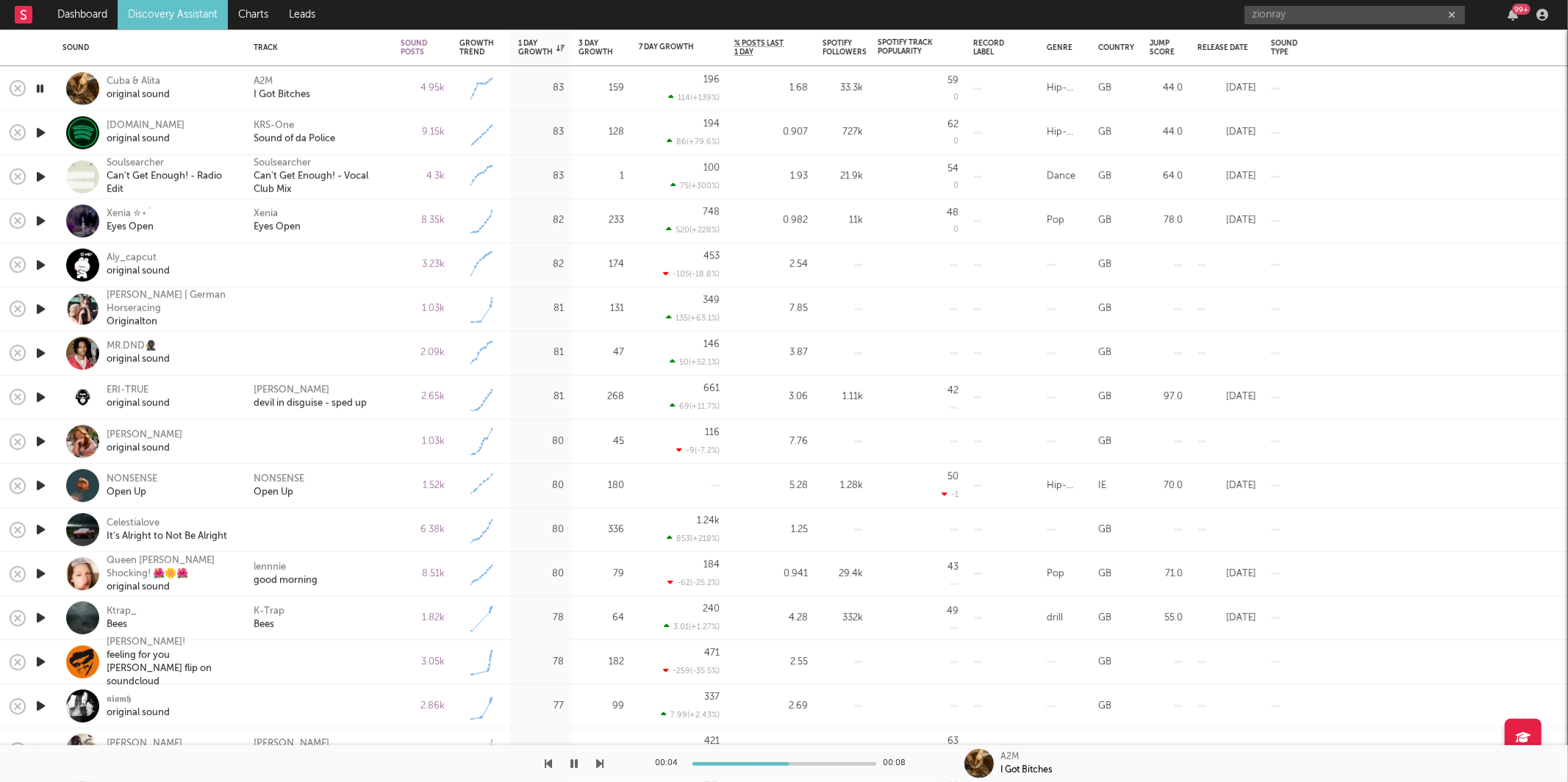
click at [600, 759] on icon "button" at bounding box center [600, 764] width 8 height 12
click at [326, 212] on div "Xenia Eyes Open" at bounding box center [320, 221] width 132 height 26
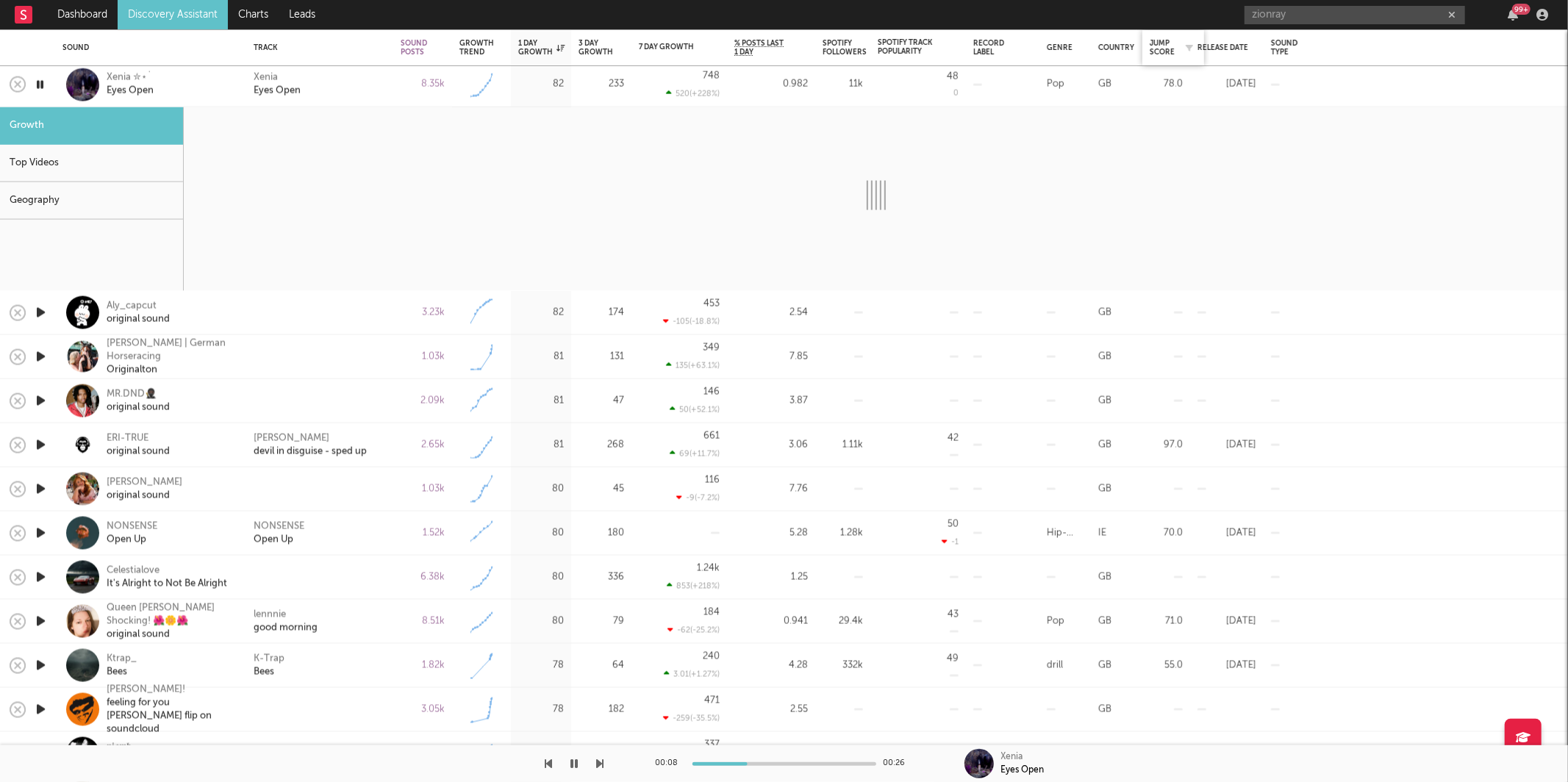
select select "6m"
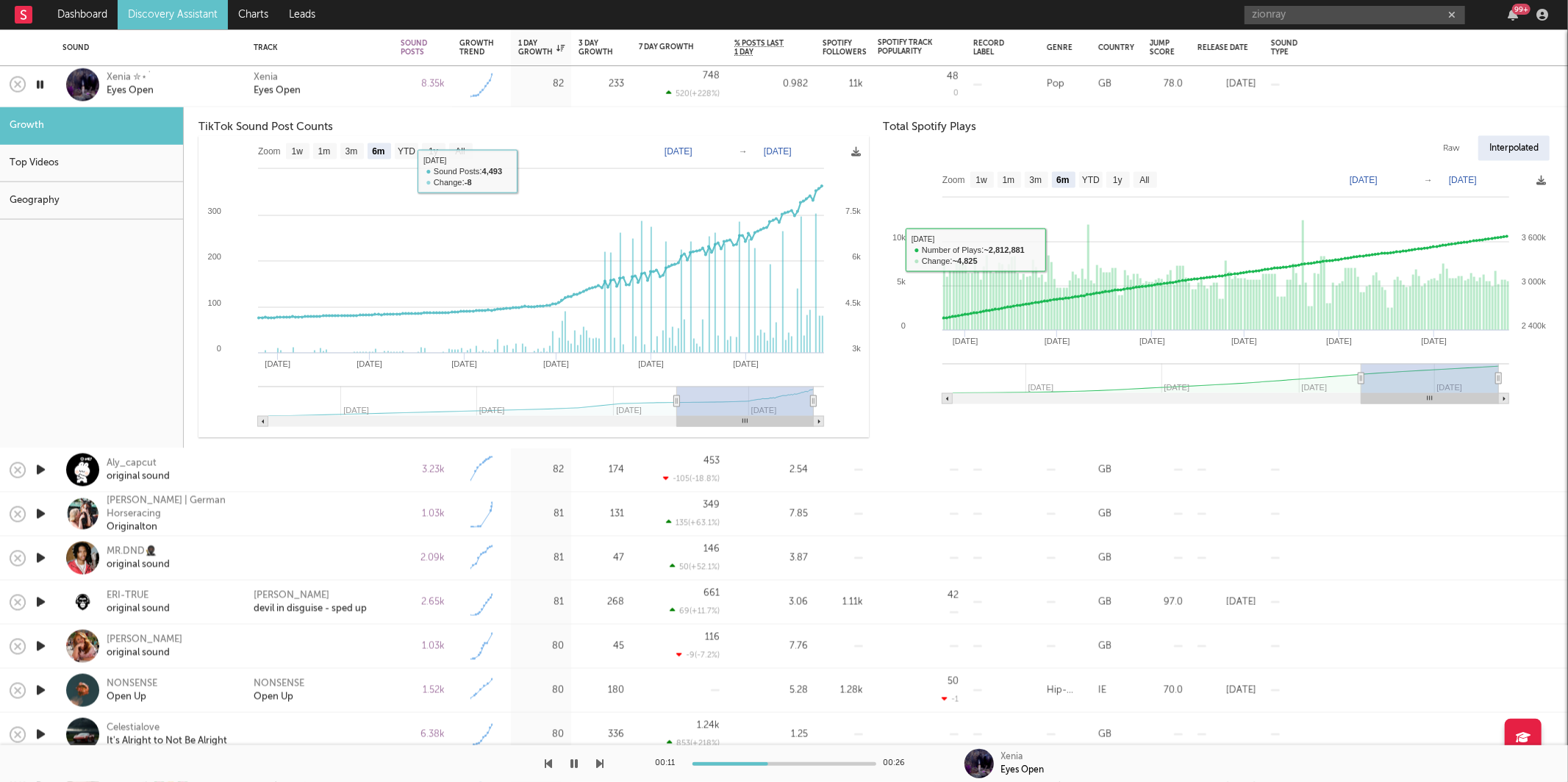
click at [352, 83] on div "Xenia Eyes Open" at bounding box center [320, 84] width 132 height 26
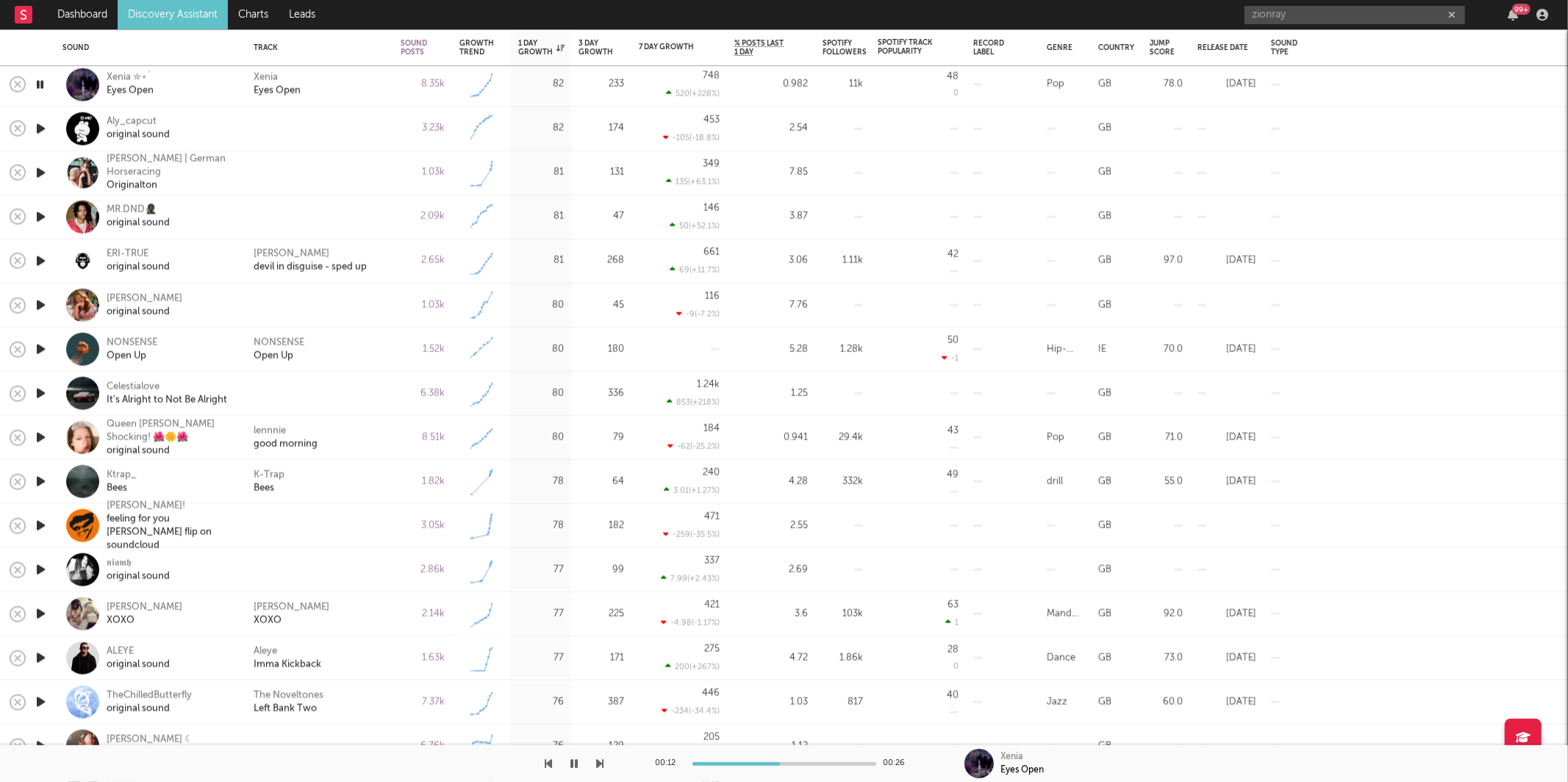
click at [600, 764] on icon "button" at bounding box center [600, 764] width 8 height 12
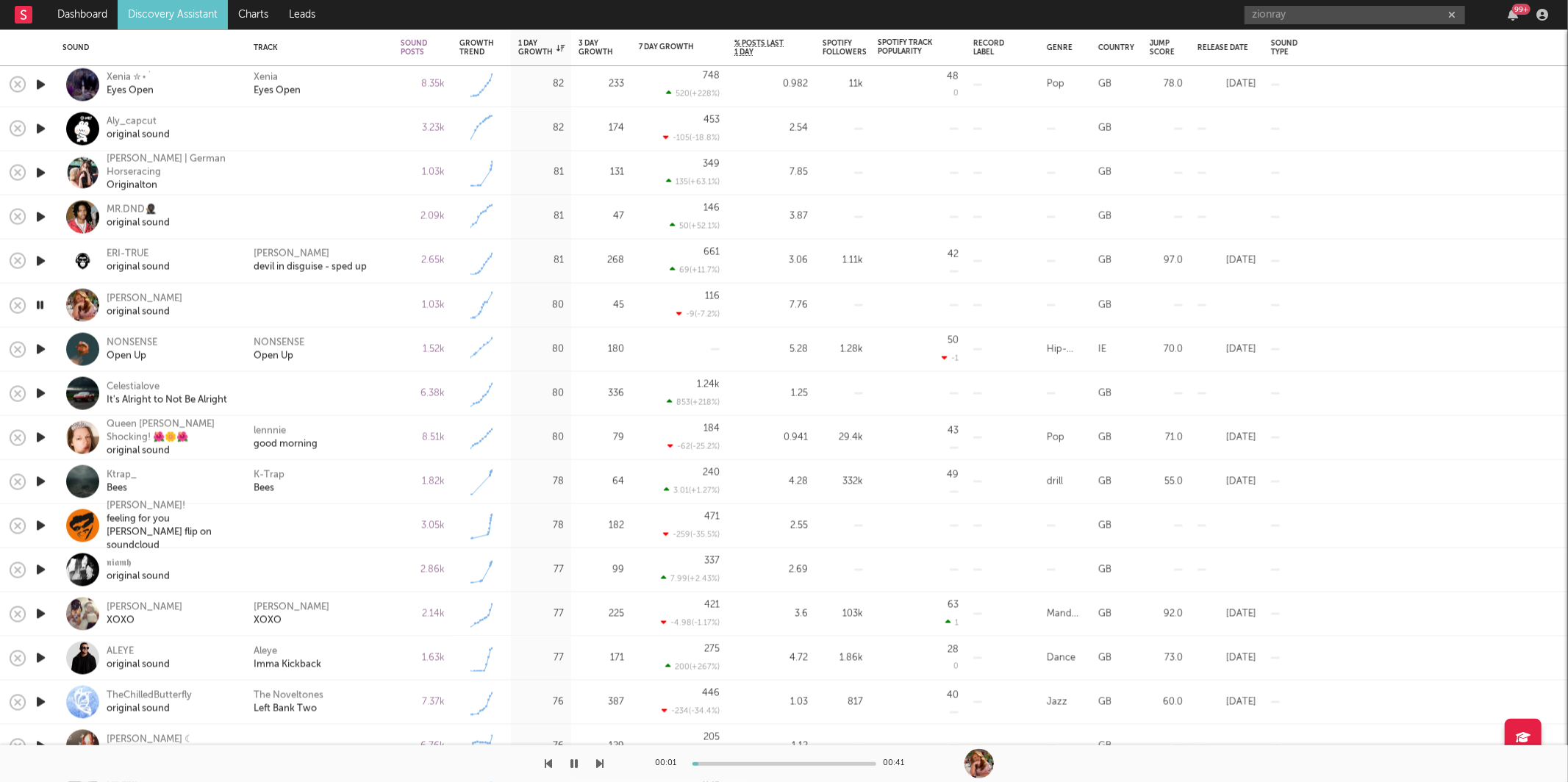
click at [600, 764] on icon "button" at bounding box center [600, 764] width 8 height 12
click at [345, 340] on div "NONSENSE Open Up" at bounding box center [320, 349] width 132 height 26
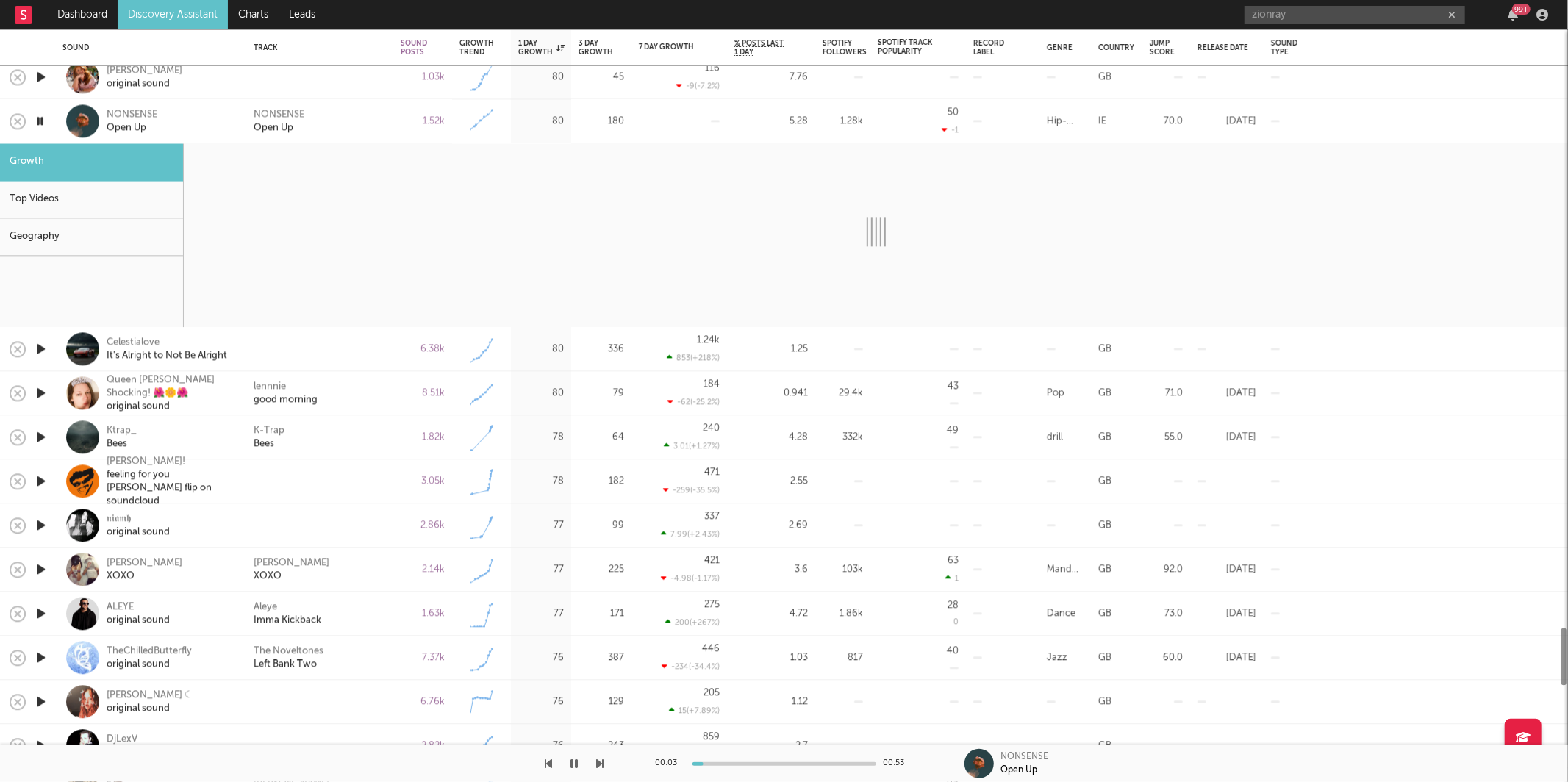
select select "1w"
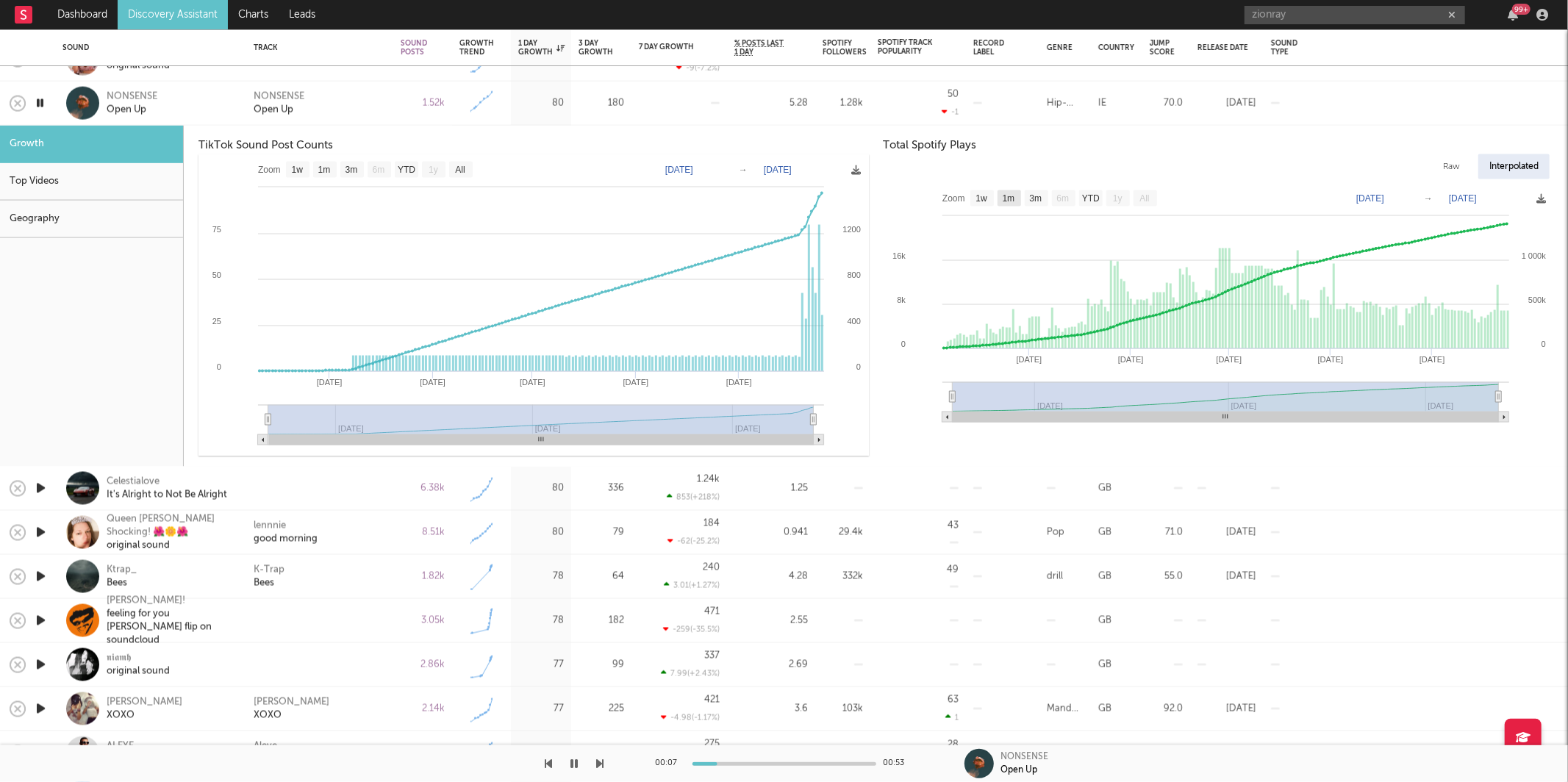
click at [1008, 197] on text "1m" at bounding box center [1008, 199] width 13 height 11
select select "1m"
type input "[DATE]"
